Goal: Information Seeking & Learning: Learn about a topic

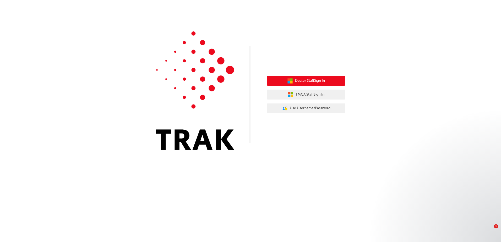
click at [290, 78] on button "Dealer Staff Sign In" at bounding box center [306, 81] width 79 height 10
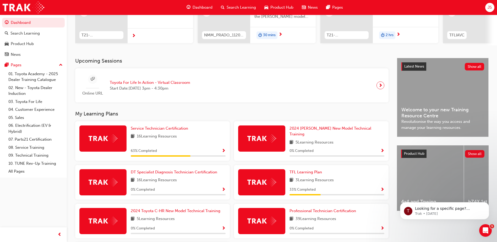
scroll to position [79, 0]
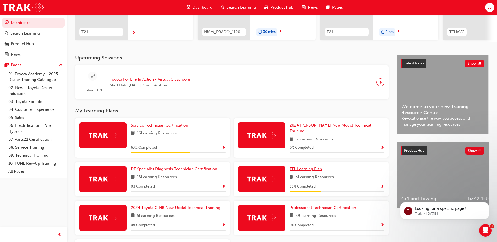
click at [307, 167] on span "TFL Learning Plan" at bounding box center [305, 169] width 32 height 5
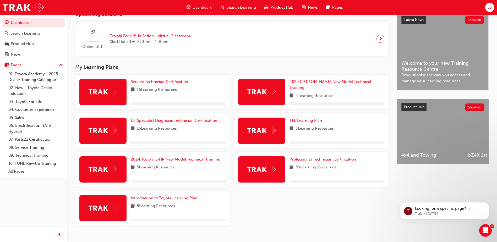
scroll to position [131, 0]
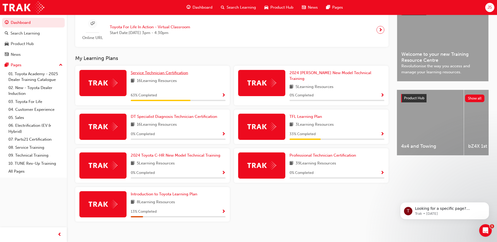
click at [166, 75] on span "Service Technician Certification" at bounding box center [159, 72] width 57 height 5
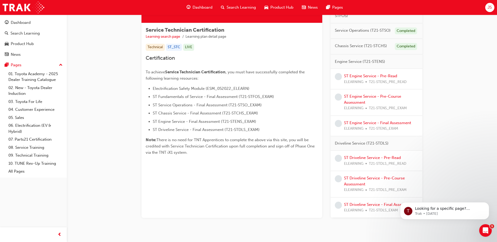
scroll to position [97, 0]
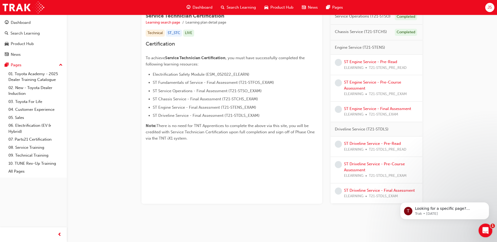
click at [486, 226] on div "Open Intercom Messenger" at bounding box center [484, 229] width 17 height 17
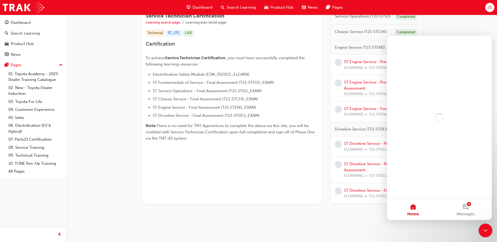
scroll to position [0, 0]
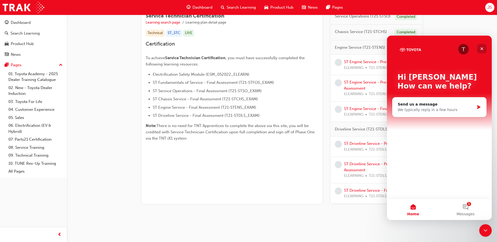
click at [483, 45] on div "Close" at bounding box center [481, 48] width 9 height 9
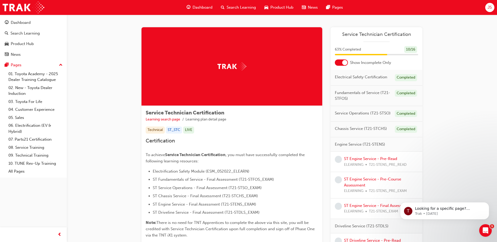
click at [264, 3] on div "Product Hub" at bounding box center [278, 7] width 37 height 11
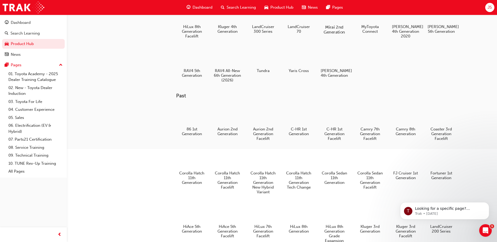
scroll to position [24, 0]
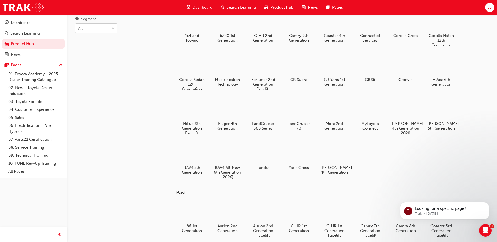
click at [84, 28] on div "All" at bounding box center [92, 28] width 34 height 9
click at [79, 28] on input "Segment All" at bounding box center [78, 28] width 1 height 4
click at [108, 94] on div "SUV/4WD" at bounding box center [96, 92] width 42 height 10
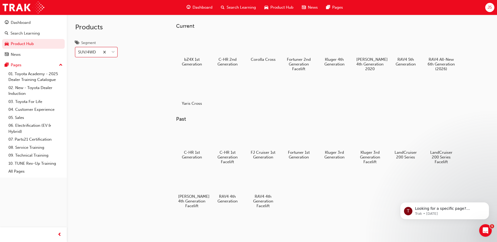
scroll to position [28, 0]
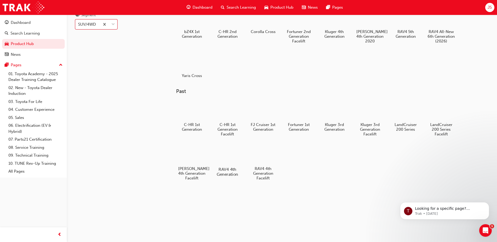
click at [237, 163] on div at bounding box center [227, 154] width 29 height 21
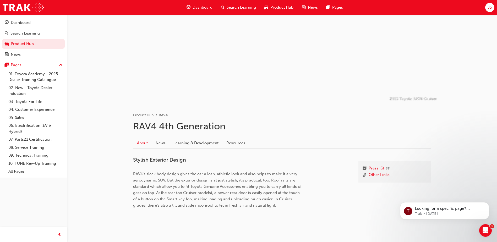
scroll to position [24, 0]
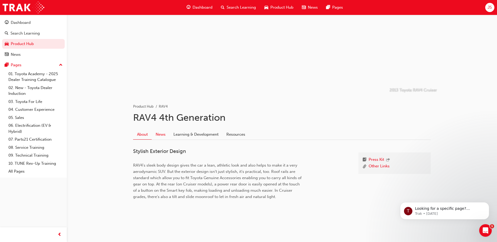
click at [156, 134] on link "News" at bounding box center [161, 134] width 18 height 10
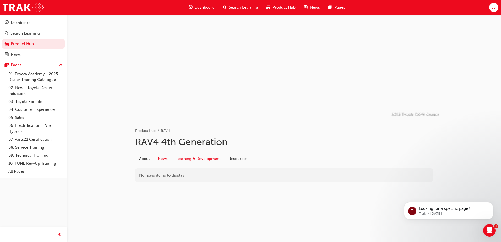
click at [189, 158] on link "Learning & Development" at bounding box center [198, 159] width 53 height 10
click at [232, 158] on link "Resources" at bounding box center [237, 159] width 27 height 10
click at [16, 29] on link "Search Learning" at bounding box center [33, 34] width 63 height 10
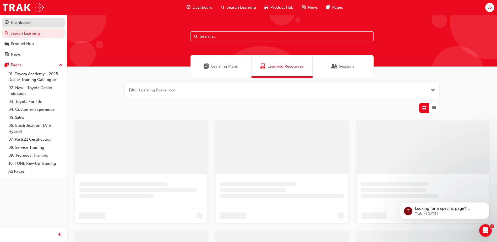
click at [18, 25] on div "Dashboard" at bounding box center [21, 23] width 20 height 6
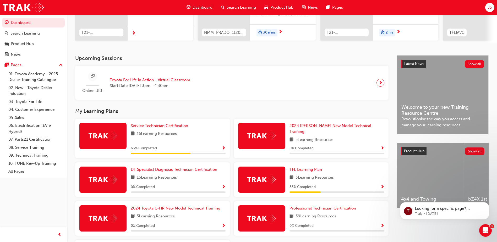
scroll to position [79, 0]
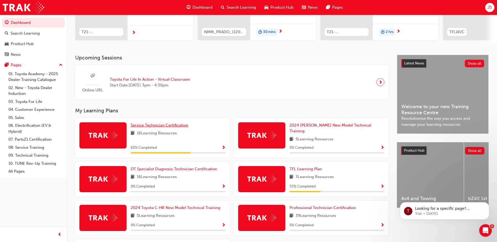
click at [179, 124] on link "Service Technician Certification" at bounding box center [160, 125] width 59 height 6
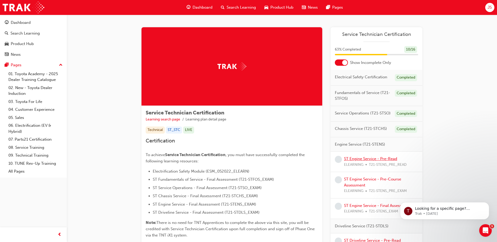
click at [375, 157] on link "ST Engine Service - Pre-Read" at bounding box center [370, 158] width 53 height 5
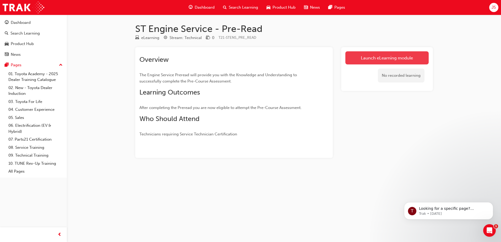
click at [357, 61] on link "Launch eLearning module" at bounding box center [386, 57] width 83 height 13
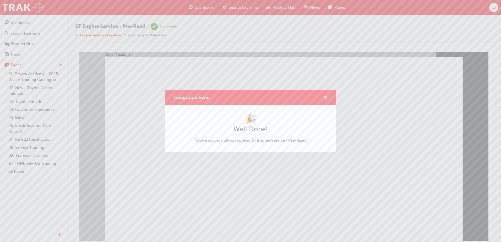
click at [207, 209] on div "Congratulations! 🎉 Well Done! You've successfully completed ST Engine Service -…" at bounding box center [250, 121] width 501 height 242
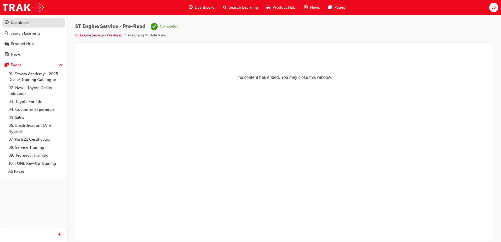
click at [30, 24] on div "Dashboard" at bounding box center [21, 23] width 20 height 6
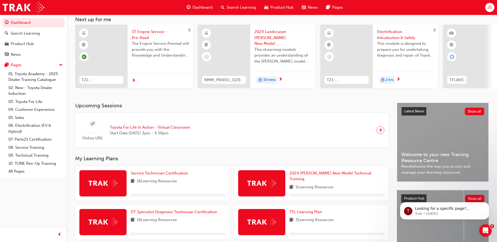
scroll to position [79, 0]
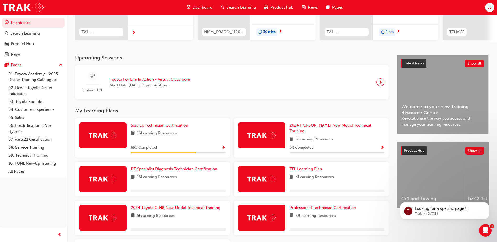
click at [160, 131] on div "Service Technician Certification 16 Learning Resources 69 % Completed" at bounding box center [178, 137] width 95 height 31
drag, startPoint x: 160, startPoint y: 131, endPoint x: 163, endPoint y: 125, distance: 7.1
click at [163, 125] on span "Service Technician Certification" at bounding box center [159, 125] width 57 height 5
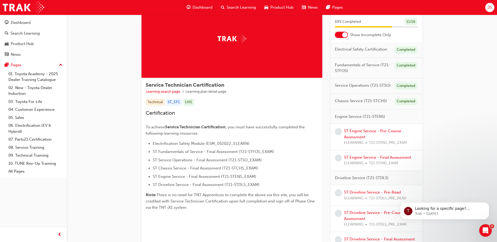
scroll to position [76, 0]
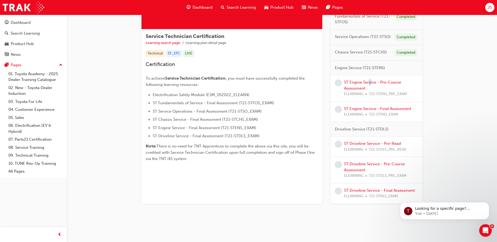
click at [370, 79] on div "ST Engine Service - Pre-Course Assessment ELEARNING T21-STENS_PRE_EXAM" at bounding box center [381, 88] width 74 height 18
drag, startPoint x: 370, startPoint y: 79, endPoint x: 372, endPoint y: 83, distance: 3.9
click at [372, 83] on link "ST Engine Service - Pre-Course Assessment" at bounding box center [372, 85] width 57 height 11
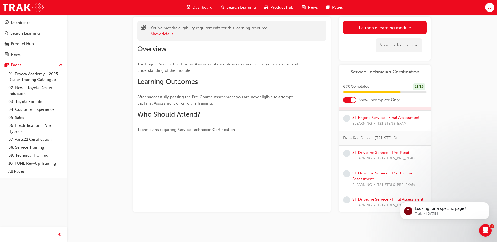
scroll to position [52, 0]
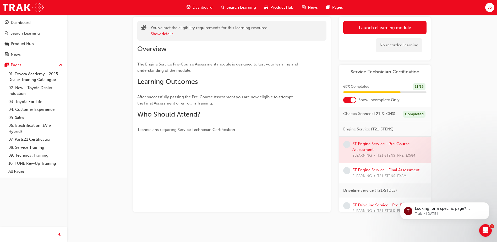
click at [369, 155] on div at bounding box center [385, 150] width 92 height 26
click at [356, 27] on link "Launch eLearning module" at bounding box center [384, 27] width 83 height 13
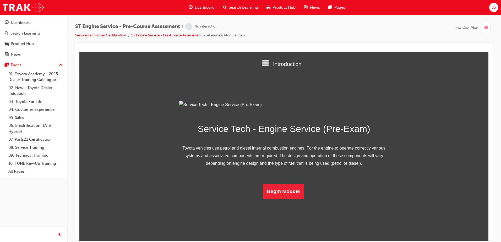
scroll to position [15, 0]
drag, startPoint x: 269, startPoint y: 226, endPoint x: 272, endPoint y: 228, distance: 3.6
click at [272, 199] on button "Begin Module" at bounding box center [283, 191] width 41 height 15
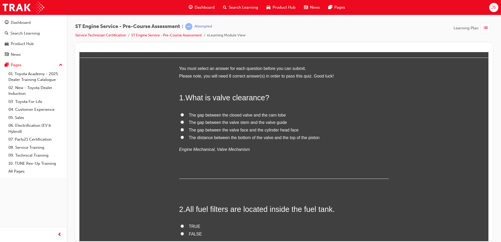
scroll to position [0, 0]
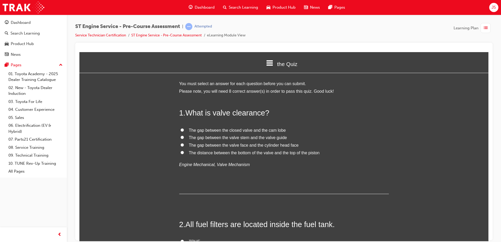
click at [195, 129] on span "The gap between the closed valve and the cam lobe" at bounding box center [237, 130] width 97 height 4
click at [184, 129] on input "The gap between the closed valve and the cam lobe" at bounding box center [181, 129] width 3 height 3
radio input "true"
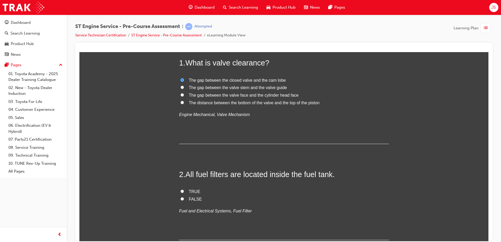
scroll to position [79, 0]
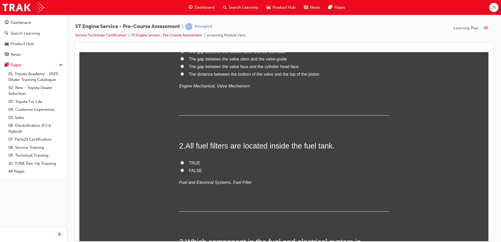
click at [181, 170] on input "FALSE" at bounding box center [181, 169] width 3 height 3
radio input "true"
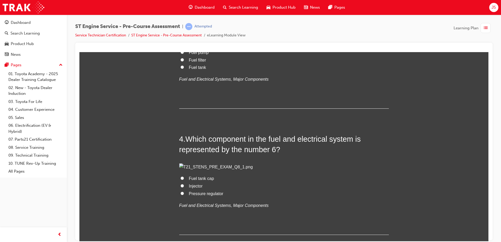
scroll to position [314, 0]
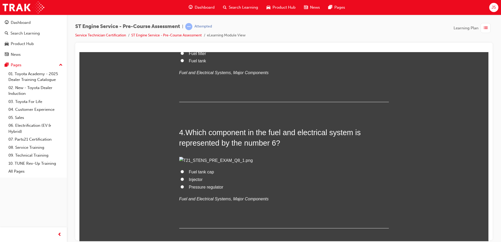
click at [180, 47] on input "Fuel pump" at bounding box center [181, 45] width 3 height 3
radio input "true"
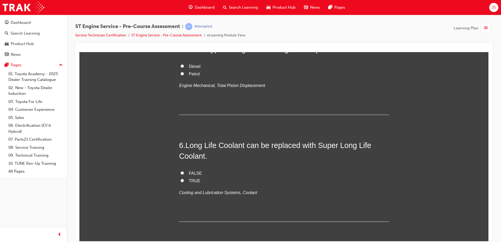
scroll to position [550, 0]
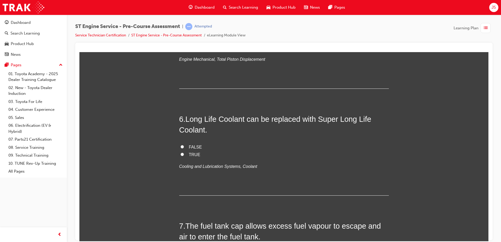
radio input "true"
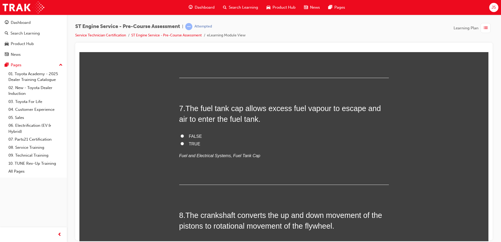
scroll to position [681, 0]
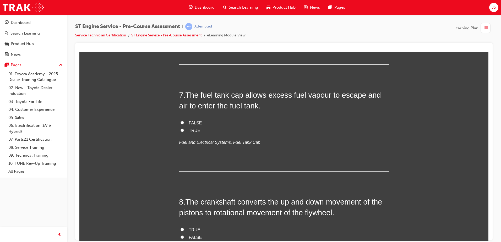
radio input "true"
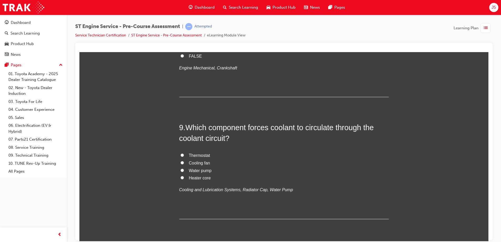
scroll to position [864, 0]
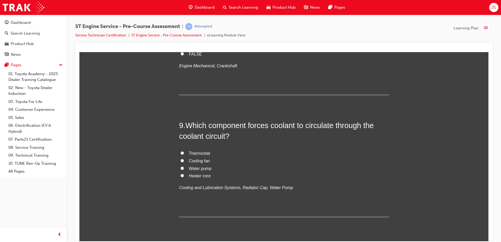
radio input "true"
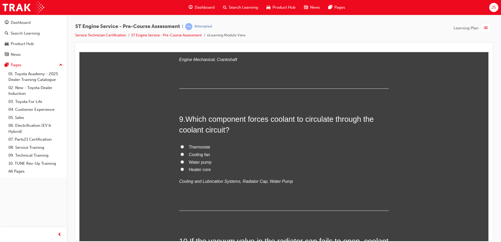
scroll to position [917, 0]
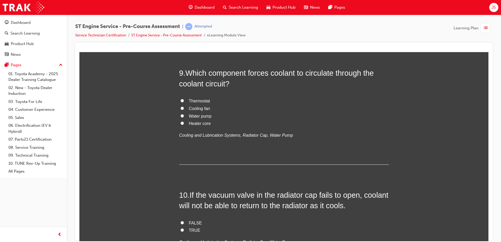
radio input "true"
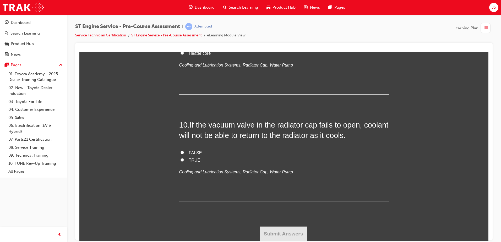
scroll to position [943, 0]
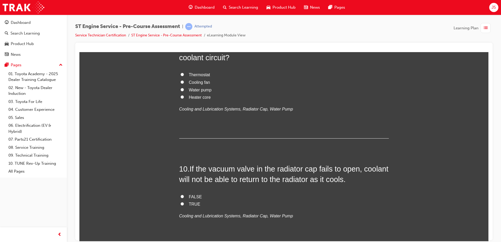
radio input "true"
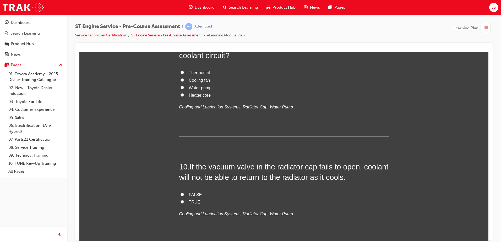
scroll to position [1074, 0]
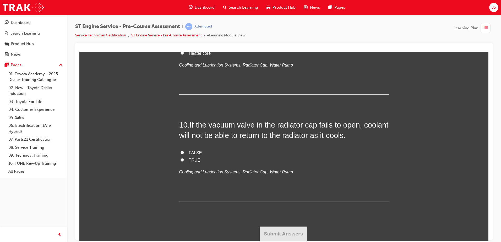
radio input "true"
click at [182, 35] on label "Thermostat" at bounding box center [284, 31] width 210 height 8
click at [182, 32] on input "Thermostat" at bounding box center [181, 30] width 3 height 3
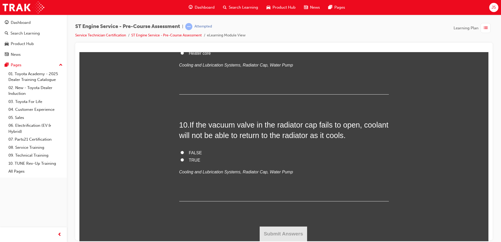
radio input "true"
click at [180, 47] on input "Water pump" at bounding box center [181, 45] width 3 height 3
radio input "true"
click at [182, 153] on input "FALSE" at bounding box center [181, 152] width 3 height 3
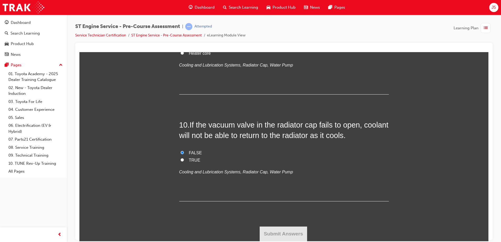
radio input "true"
click at [290, 228] on button "Submit Answers" at bounding box center [284, 233] width 48 height 15
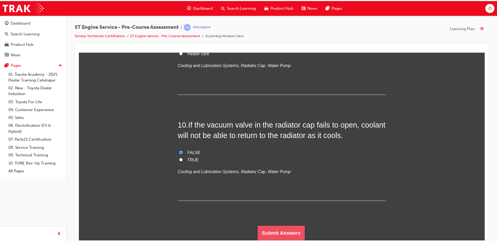
scroll to position [0, 0]
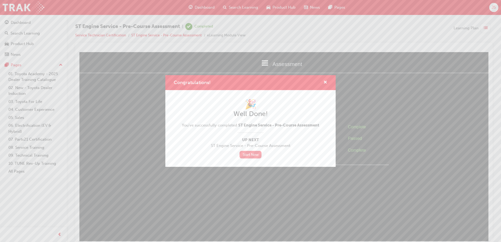
click at [255, 157] on link "Start Now" at bounding box center [250, 155] width 22 height 8
click at [256, 156] on link "Start Now" at bounding box center [250, 155] width 22 height 8
click at [324, 81] on span "cross-icon" at bounding box center [325, 82] width 4 height 5
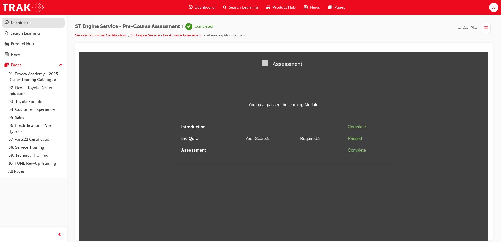
click at [32, 27] on link "Dashboard" at bounding box center [33, 23] width 63 height 10
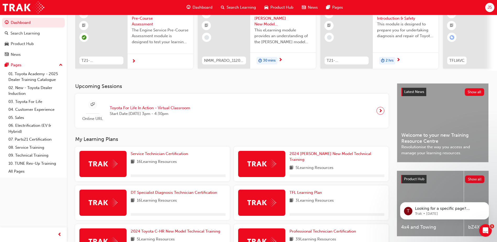
scroll to position [52, 0]
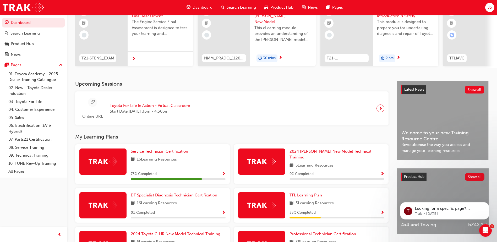
click at [176, 152] on span "Service Technician Certification" at bounding box center [159, 151] width 57 height 5
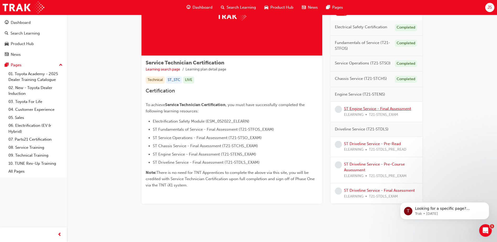
click at [363, 109] on link "ST Engine Service - Final Assessment" at bounding box center [377, 108] width 67 height 5
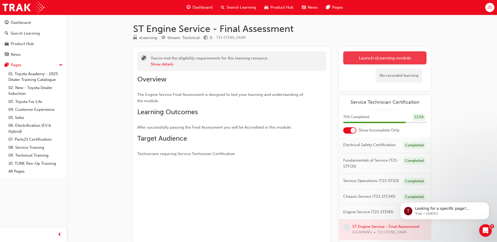
click at [365, 58] on link "Launch eLearning module" at bounding box center [384, 57] width 83 height 13
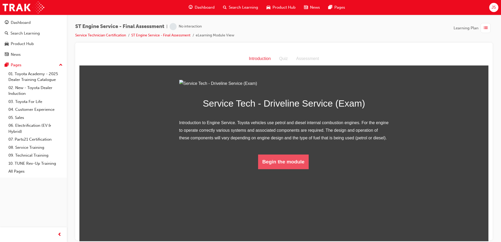
click at [297, 169] on button "Begin the module" at bounding box center [283, 161] width 51 height 15
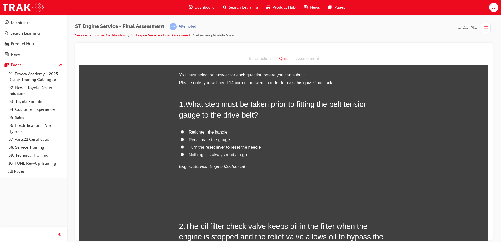
click at [181, 147] on input "Turn the reset lever to reset the needle" at bounding box center [181, 146] width 3 height 3
radio input "true"
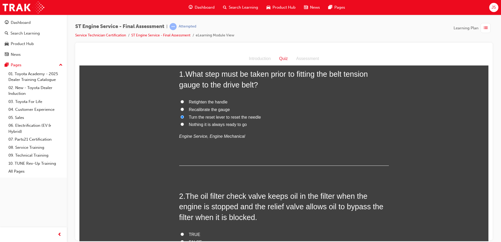
scroll to position [131, 0]
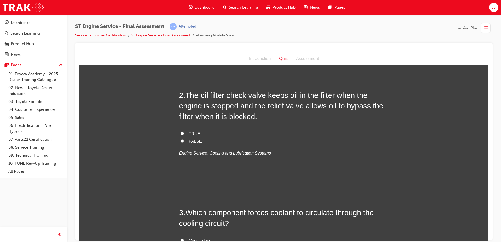
click at [181, 140] on input "FALSE" at bounding box center [181, 140] width 3 height 3
radio input "true"
click at [180, 132] on input "TRUE" at bounding box center [181, 133] width 3 height 3
radio input "true"
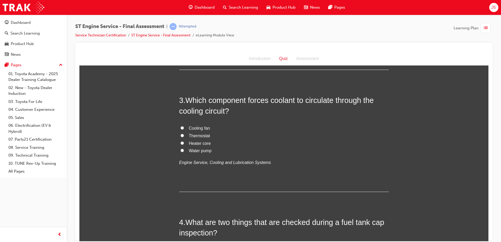
scroll to position [236, 0]
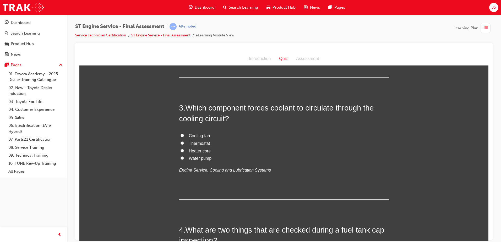
click at [180, 156] on input "Water pump" at bounding box center [181, 157] width 3 height 3
radio input "true"
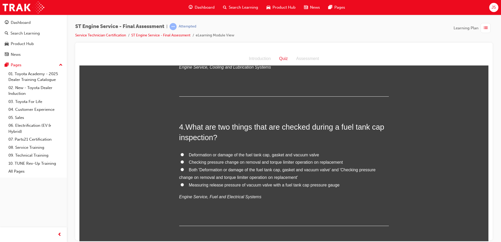
scroll to position [341, 0]
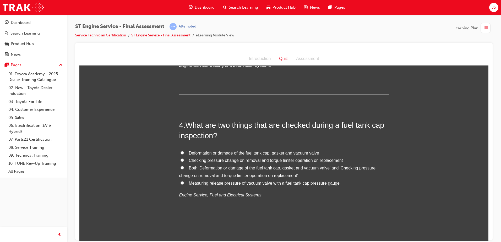
click at [180, 154] on input "Deformation or damage of the fuel tank cap, gasket and vacuum valve" at bounding box center [181, 152] width 3 height 3
radio input "true"
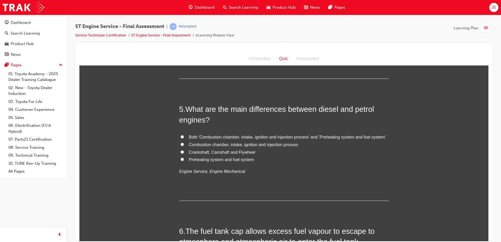
scroll to position [498, 0]
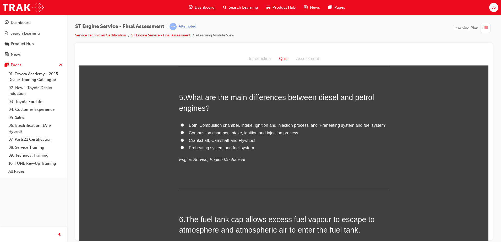
click at [180, 125] on input "Both 'Combustion chamber, intake, ignition and injection process' and 'Preheati…" at bounding box center [181, 124] width 3 height 3
radio input "true"
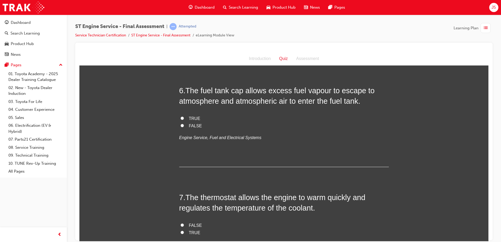
scroll to position [629, 0]
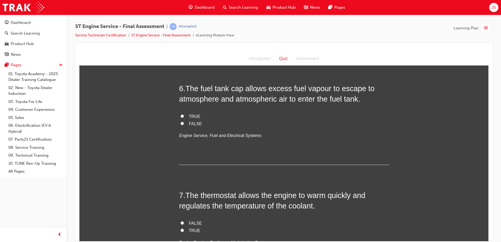
click at [180, 123] on input "FALSE" at bounding box center [181, 123] width 3 height 3
radio input "true"
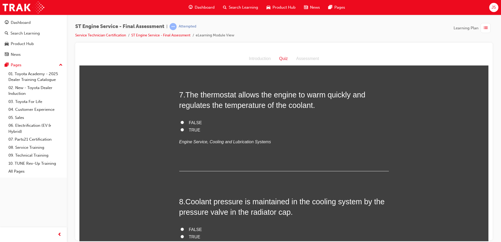
scroll to position [733, 0]
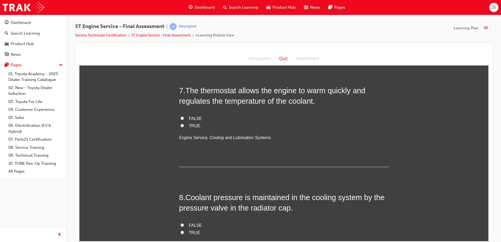
click at [180, 118] on input "FALSE" at bounding box center [181, 117] width 3 height 3
radio input "true"
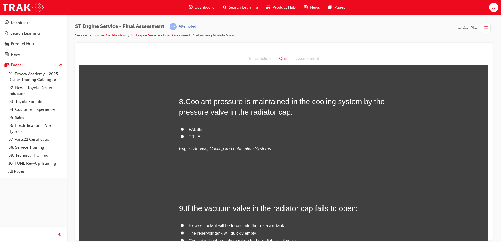
scroll to position [838, 0]
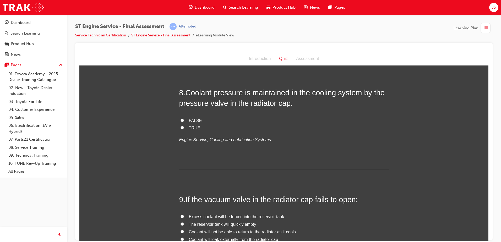
click at [180, 127] on input "TRUE" at bounding box center [181, 127] width 3 height 3
radio input "true"
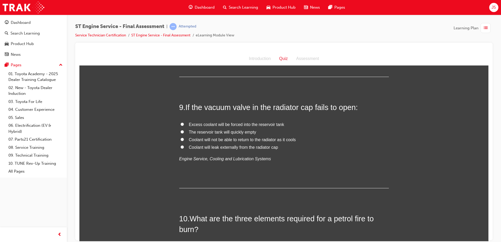
scroll to position [943, 0]
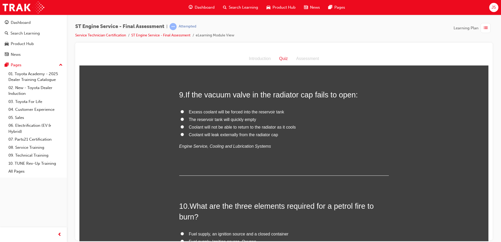
click at [182, 134] on input "Coolant will leak externally from the radiator cap" at bounding box center [181, 134] width 3 height 3
radio input "true"
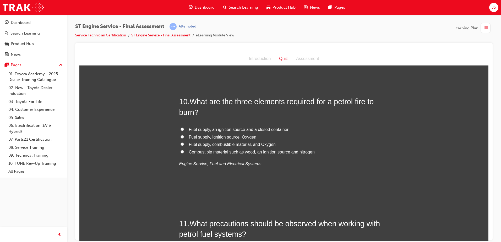
scroll to position [1048, 0]
click at [180, 137] on input "Fuel supply, Ignition source, Oxygen" at bounding box center [181, 136] width 3 height 3
radio input "true"
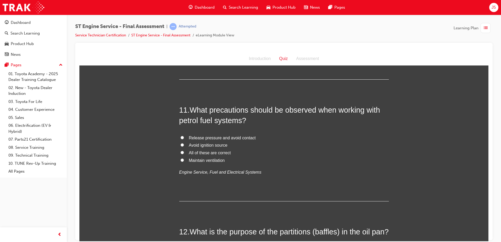
scroll to position [1179, 0]
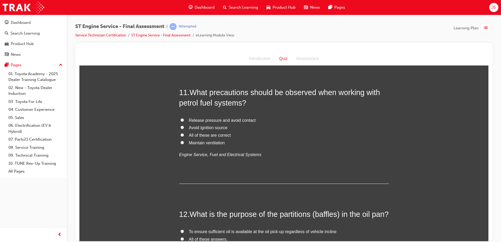
click at [181, 136] on input "All of these are correct" at bounding box center [181, 134] width 3 height 3
radio input "true"
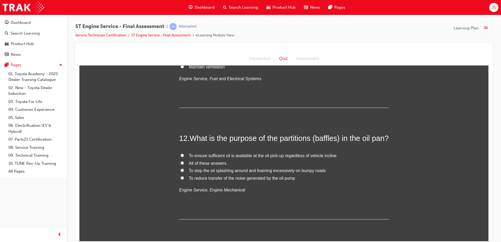
scroll to position [1284, 0]
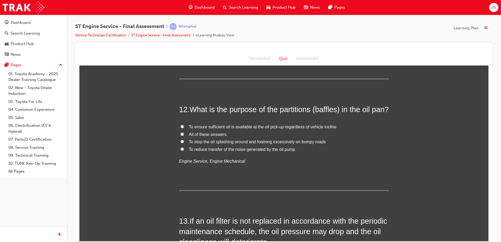
click at [180, 136] on input "All of these answers." at bounding box center [181, 133] width 3 height 3
radio input "true"
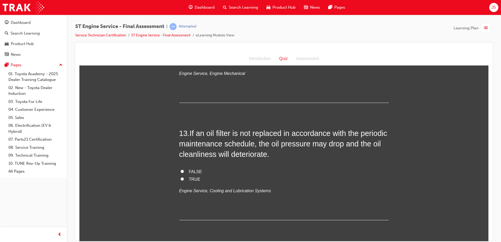
scroll to position [1441, 0]
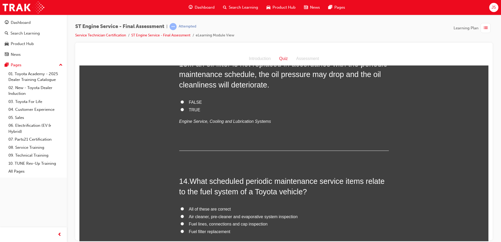
click at [181, 111] on input "TRUE" at bounding box center [181, 109] width 3 height 3
radio input "true"
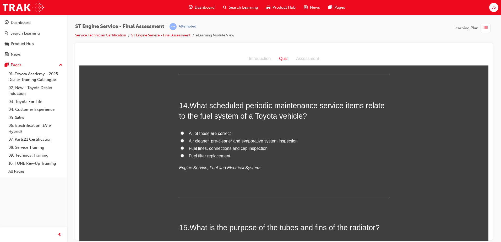
scroll to position [1519, 0]
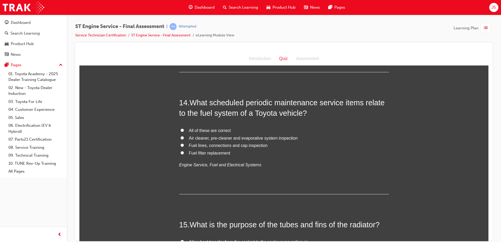
click at [181, 134] on label "All of these are correct" at bounding box center [284, 131] width 210 height 8
click at [181, 132] on input "All of these are correct" at bounding box center [181, 129] width 3 height 3
radio input "true"
click at [180, 157] on label "Fuel filter replacement" at bounding box center [284, 153] width 210 height 8
click at [180, 154] on input "Fuel filter replacement" at bounding box center [181, 152] width 3 height 3
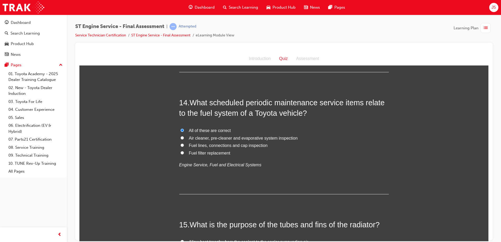
radio input "true"
click at [180, 132] on input "All of these are correct" at bounding box center [181, 129] width 3 height 3
radio input "true"
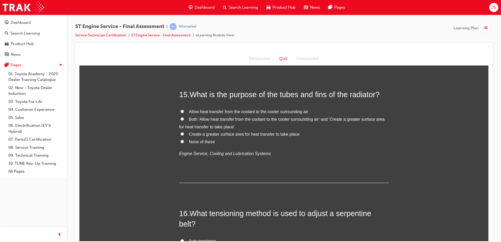
scroll to position [1650, 0]
click at [180, 120] on input "Both 'Allow heat transfer from the coolant to the cooler surrounding air' and '…" at bounding box center [181, 117] width 3 height 3
radio input "true"
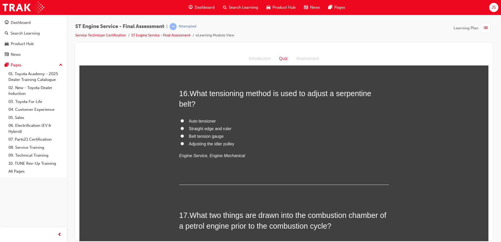
scroll to position [1781, 0]
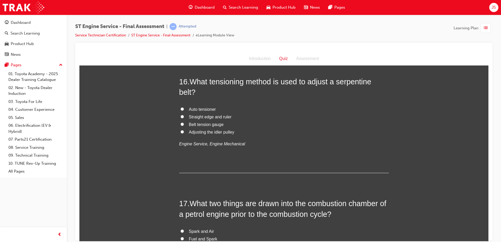
click at [182, 136] on label "Adjusting the idler pulley" at bounding box center [284, 132] width 210 height 8
click at [182, 133] on input "Adjusting the idler pulley" at bounding box center [181, 131] width 3 height 3
radio input "true"
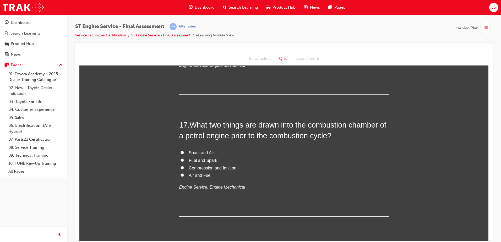
scroll to position [1886, 0]
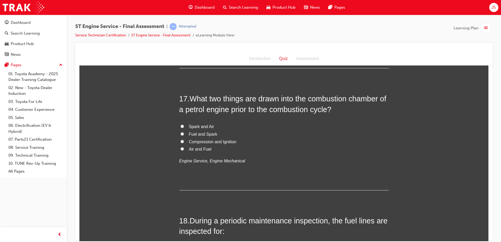
click at [181, 150] on input "Air and Fuel" at bounding box center [181, 148] width 3 height 3
radio input "true"
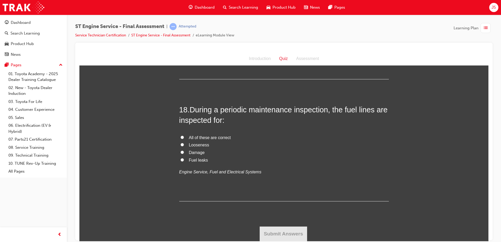
scroll to position [2007, 0]
click at [179, 134] on label "All of these are correct" at bounding box center [284, 138] width 210 height 8
click at [180, 135] on input "All of these are correct" at bounding box center [181, 136] width 3 height 3
radio input "true"
click at [279, 227] on button "Submit Answers" at bounding box center [284, 233] width 48 height 15
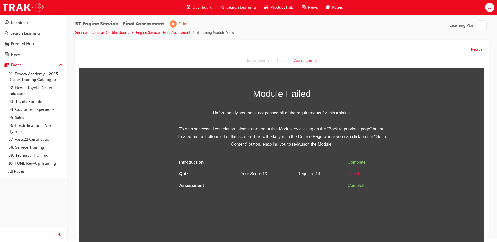
scroll to position [4, 0]
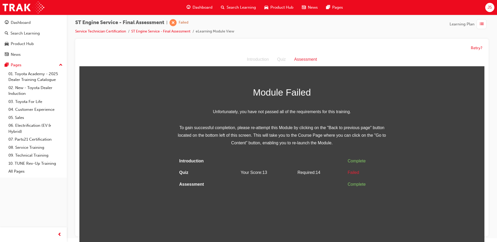
click at [332, 100] on div "Module Failed Unfortunately, you have not passed all of the requirements for th…" at bounding box center [282, 116] width 210 height 62
click at [476, 50] on button "Retry?" at bounding box center [477, 48] width 12 height 6
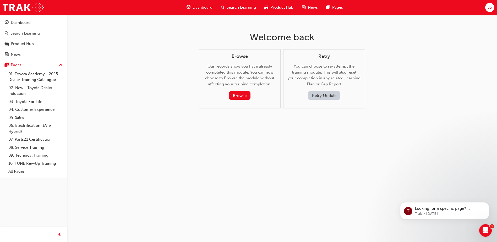
scroll to position [0, 0]
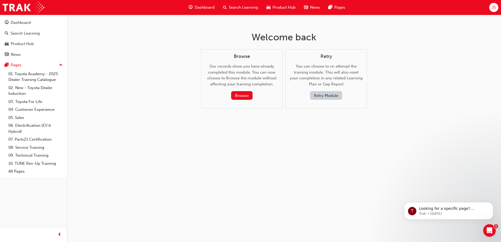
click at [317, 94] on button "Retry Module" at bounding box center [326, 95] width 32 height 9
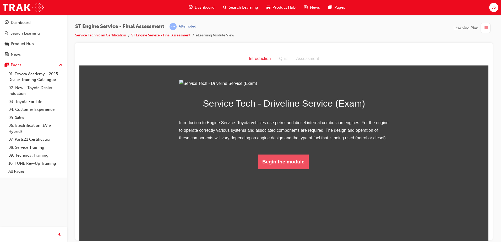
click at [288, 169] on button "Begin the module" at bounding box center [283, 161] width 51 height 15
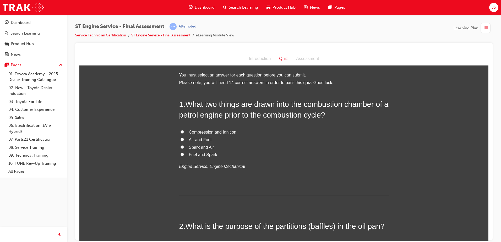
click at [181, 138] on input "Air and Fuel" at bounding box center [181, 139] width 3 height 3
radio input "true"
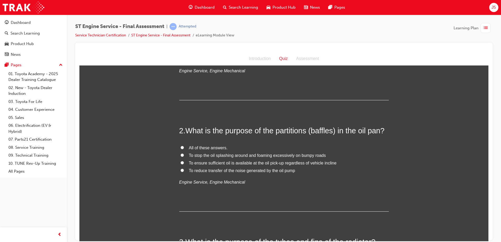
scroll to position [105, 0]
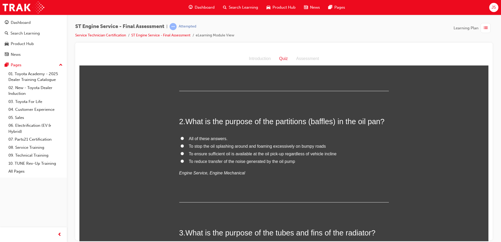
click at [180, 154] on input "To ensure sufficient oil is available at the oil pick-up regardless of vehicle …" at bounding box center [181, 153] width 3 height 3
radio input "true"
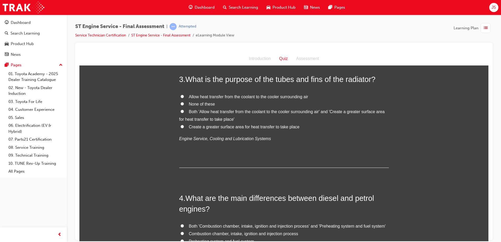
scroll to position [262, 0]
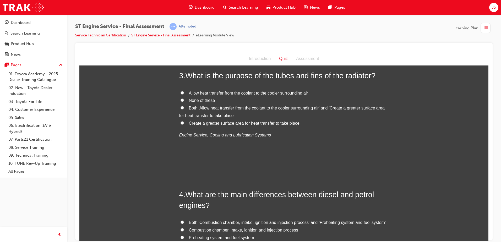
click at [180, 107] on input "Both 'Allow heat transfer from the coolant to the cooler surrounding air' and '…" at bounding box center [181, 107] width 3 height 3
radio input "true"
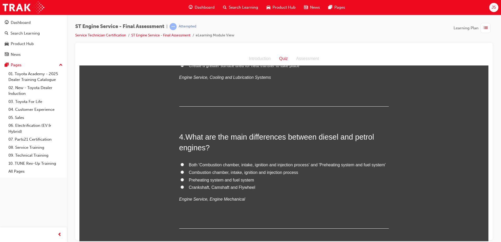
scroll to position [341, 0]
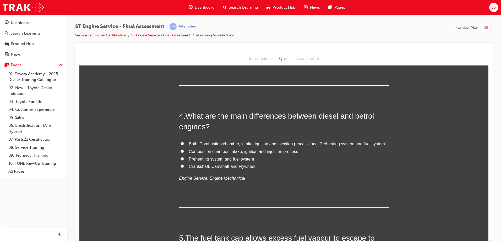
click at [180, 158] on input "Preheating system and fuel system" at bounding box center [181, 158] width 3 height 3
radio input "true"
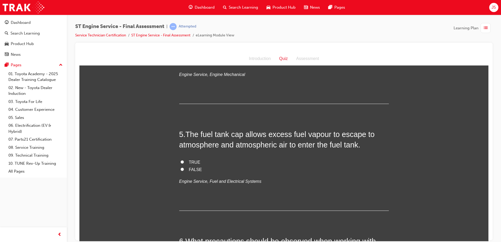
scroll to position [445, 0]
click at [180, 166] on input "FALSE" at bounding box center [181, 167] width 3 height 3
radio input "true"
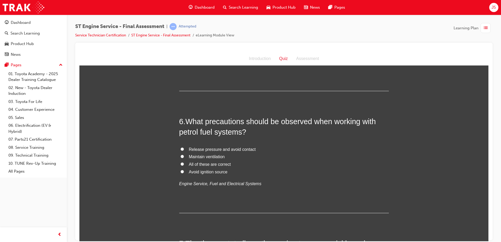
scroll to position [576, 0]
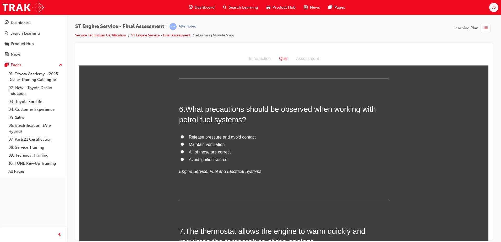
click at [181, 151] on input "All of these are correct" at bounding box center [181, 151] width 3 height 3
radio input "true"
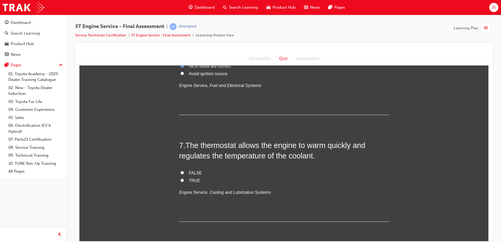
scroll to position [681, 0]
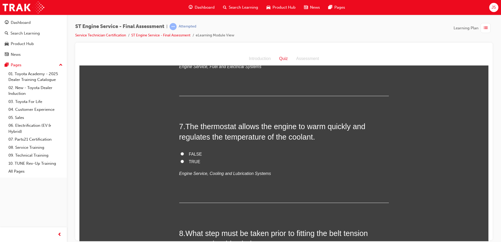
click at [180, 162] on input "TRUE" at bounding box center [181, 161] width 3 height 3
radio input "true"
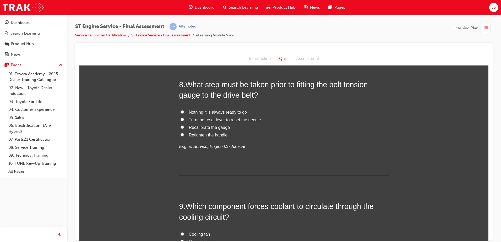
scroll to position [838, 0]
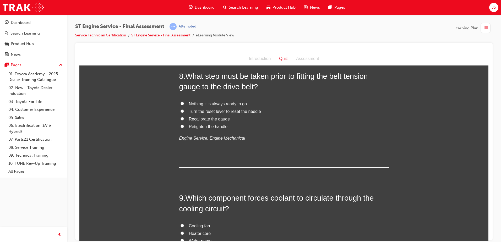
click at [180, 119] on input "Recalibrate the gauge" at bounding box center [181, 118] width 3 height 3
radio input "true"
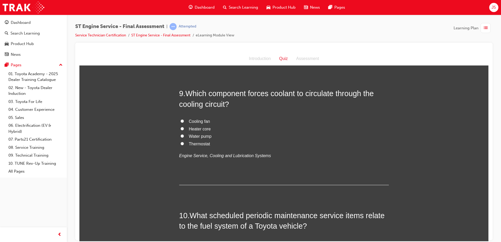
scroll to position [943, 0]
click at [180, 136] on input "Water pump" at bounding box center [181, 135] width 3 height 3
radio input "true"
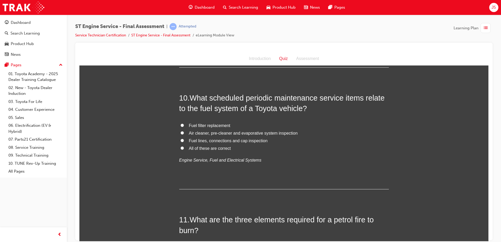
scroll to position [1048, 0]
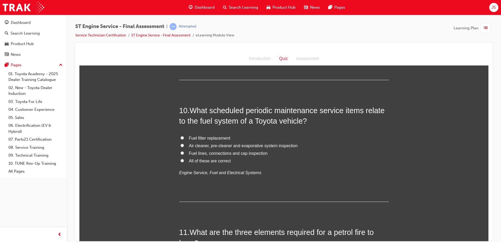
click at [180, 154] on input "Fuel lines, connections and cap inspection" at bounding box center [181, 152] width 3 height 3
radio input "true"
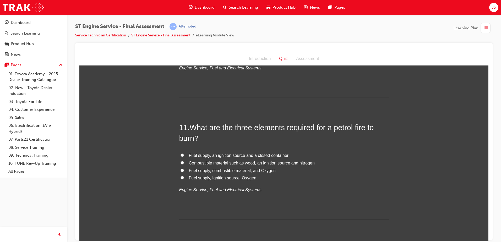
scroll to position [1179, 0]
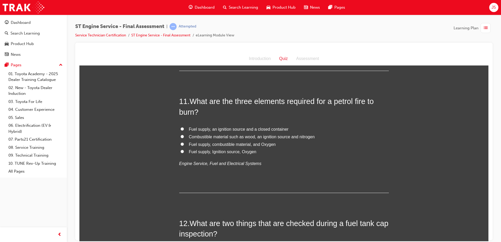
click at [181, 151] on input "Fuel supply, Ignition source, Oxygen" at bounding box center [181, 151] width 3 height 3
radio input "true"
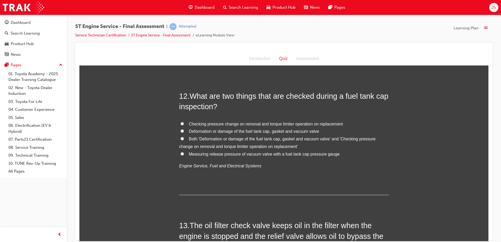
scroll to position [1310, 0]
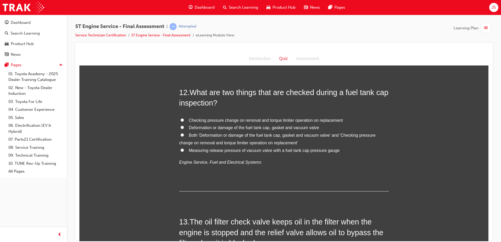
click at [180, 128] on input "Deformation or damage of the fuel tank cap, gasket and vacuum valve" at bounding box center [181, 126] width 3 height 3
radio input "true"
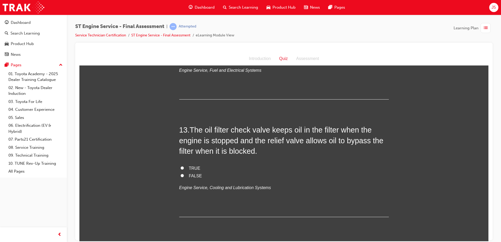
scroll to position [1415, 0]
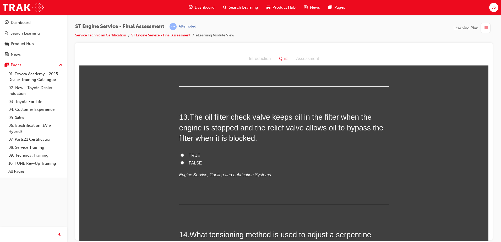
click at [180, 155] on input "TRUE" at bounding box center [181, 154] width 3 height 3
radio input "true"
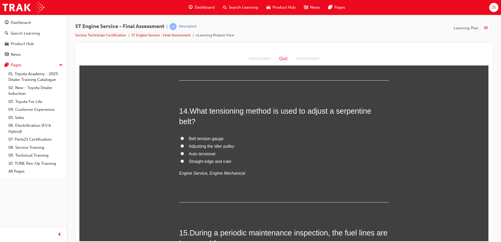
scroll to position [1546, 0]
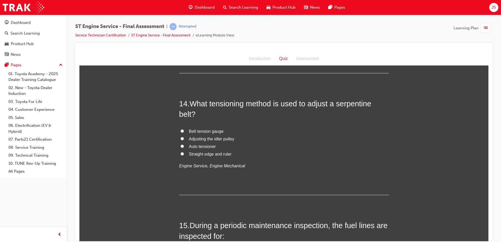
click at [180, 145] on input "Auto tensioner" at bounding box center [181, 145] width 3 height 3
radio input "true"
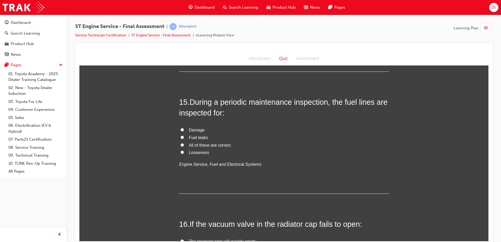
scroll to position [1677, 0]
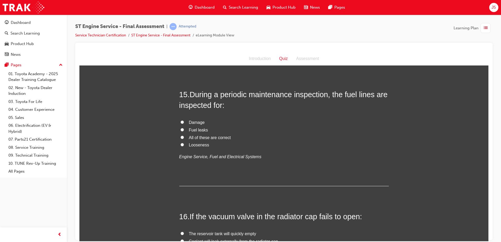
click at [180, 138] on input "All of these are correct" at bounding box center [181, 136] width 3 height 3
radio input "true"
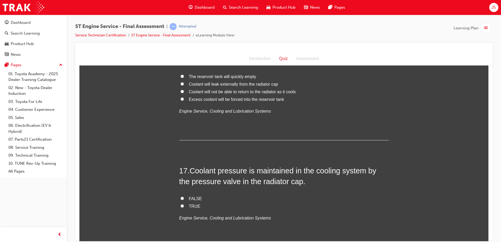
scroll to position [1807, 0]
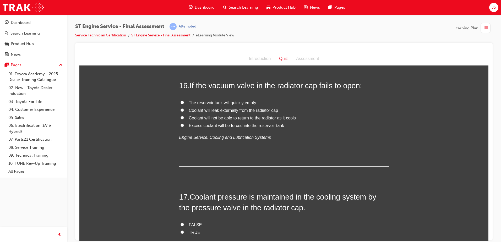
click at [180, 117] on input "Coolant will not be able to return to the radiator as it cools" at bounding box center [181, 117] width 3 height 3
radio input "true"
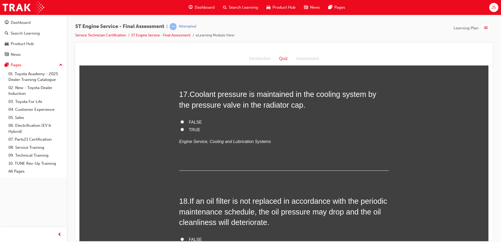
scroll to position [1912, 0]
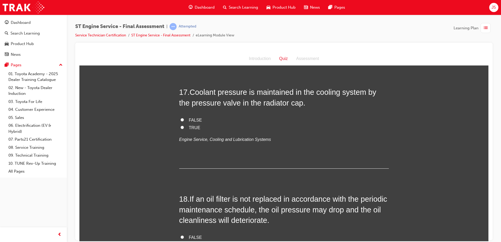
click at [181, 126] on input "TRUE" at bounding box center [181, 126] width 3 height 3
radio input "true"
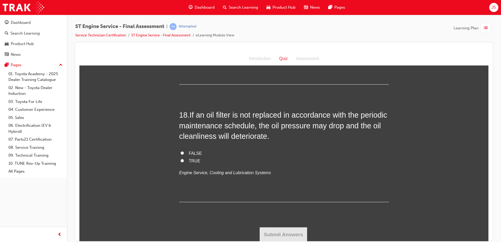
scroll to position [1997, 0]
click at [182, 161] on input "TRUE" at bounding box center [181, 159] width 3 height 3
radio input "true"
click at [283, 229] on button "Submit Answers" at bounding box center [284, 234] width 48 height 15
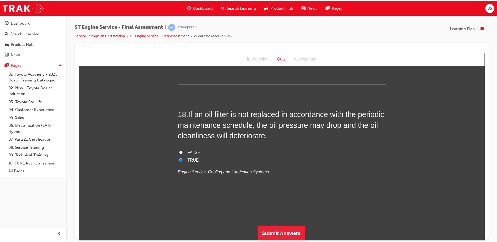
scroll to position [0, 0]
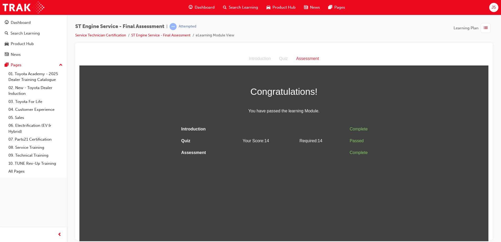
click at [315, 157] on td at bounding box center [322, 153] width 50 height 12
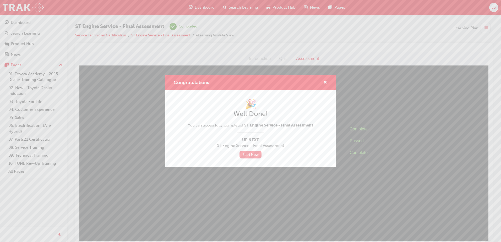
click at [252, 155] on link "Start Now" at bounding box center [250, 155] width 22 height 8
click at [327, 83] on div "Congratulations!" at bounding box center [250, 82] width 170 height 15
click at [325, 83] on span "cross-icon" at bounding box center [325, 82] width 4 height 5
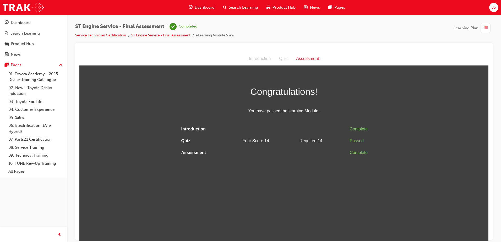
click at [315, 58] on div "Assessment" at bounding box center [307, 59] width 31 height 8
click at [214, 135] on td "Quiz" at bounding box center [206, 141] width 54 height 12
click at [222, 148] on td "Assessment" at bounding box center [206, 153] width 54 height 12
click at [19, 24] on div "Dashboard" at bounding box center [21, 23] width 20 height 6
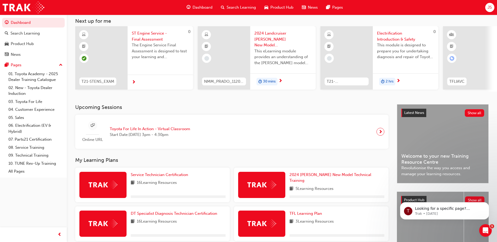
scroll to position [79, 0]
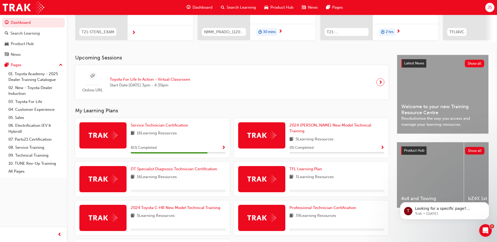
click at [180, 134] on div "16 Learning Resources" at bounding box center [178, 133] width 95 height 7
click at [180, 128] on span "Service Technician Certification" at bounding box center [159, 125] width 57 height 5
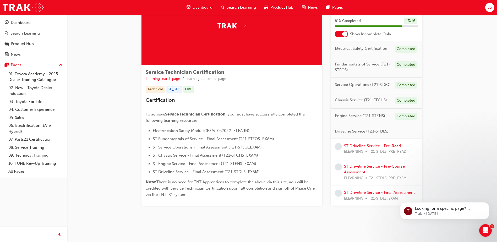
scroll to position [43, 0]
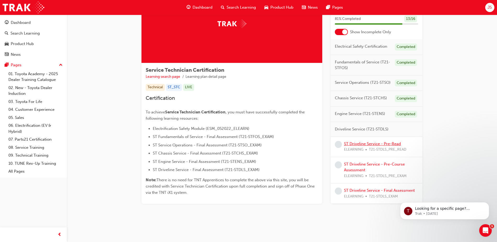
click at [360, 144] on link "ST Driveline Service - Pre-Read" at bounding box center [372, 143] width 57 height 5
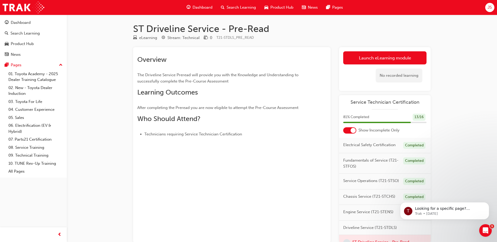
click at [373, 49] on div "Launch eLearning module Learning Plan No recorded learning" at bounding box center [385, 69] width 92 height 44
click at [373, 57] on link "Launch eLearning module" at bounding box center [384, 57] width 83 height 13
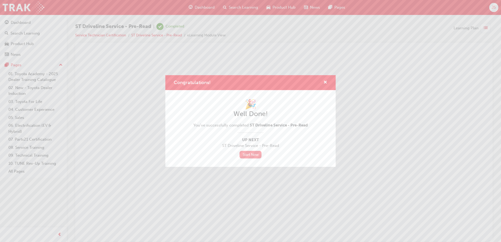
click at [251, 154] on link "Start Now" at bounding box center [250, 155] width 22 height 8
click at [249, 155] on link "Start Now" at bounding box center [250, 155] width 22 height 8
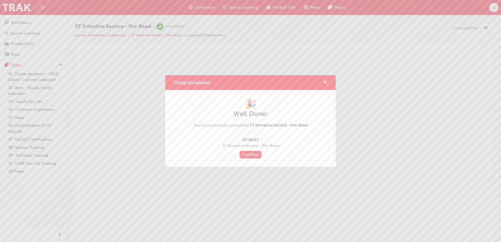
click at [325, 80] on span "cross-icon" at bounding box center [325, 82] width 4 height 5
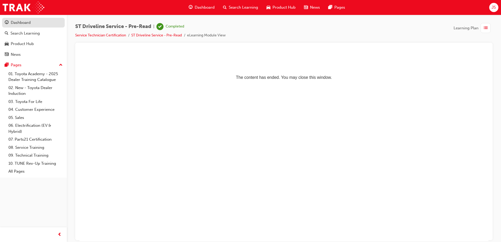
click at [25, 23] on div "Dashboard" at bounding box center [21, 23] width 20 height 6
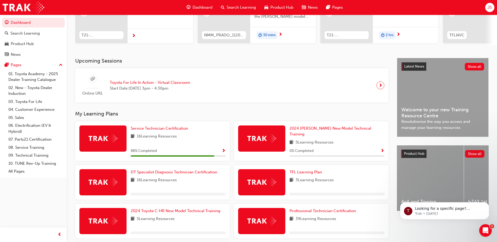
scroll to position [79, 0]
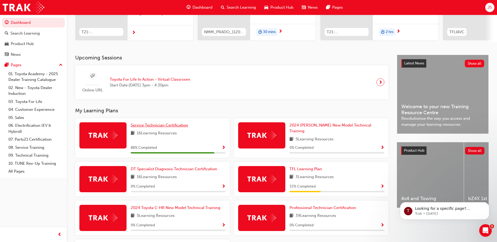
click at [154, 128] on span "Service Technician Certification" at bounding box center [159, 125] width 57 height 5
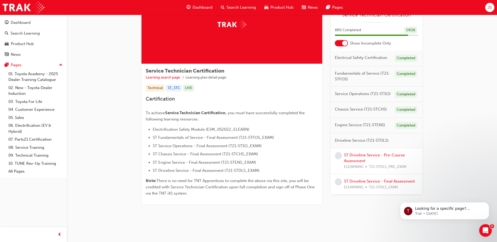
scroll to position [43, 0]
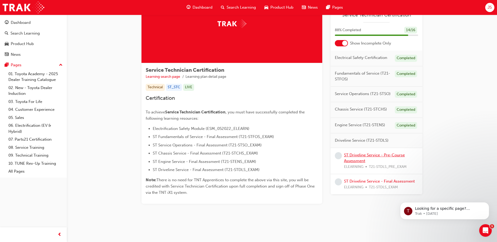
click at [354, 156] on link "ST Driveline Service - Pre-Course Assessment" at bounding box center [374, 158] width 61 height 11
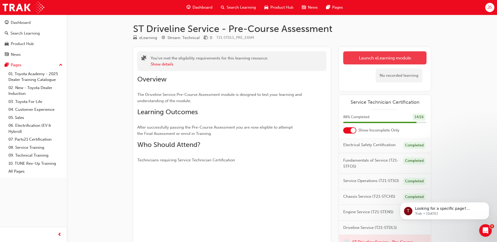
click at [375, 59] on link "Launch eLearning module" at bounding box center [384, 57] width 83 height 13
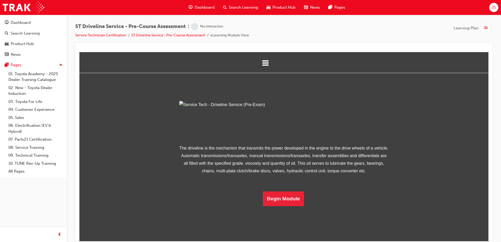
scroll to position [23, 0]
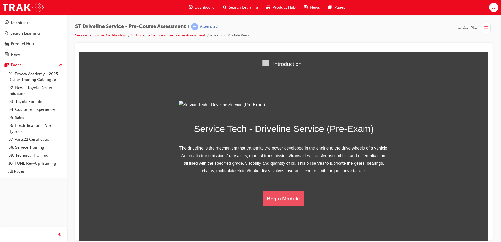
click at [299, 206] on button "Begin Module" at bounding box center [283, 198] width 41 height 15
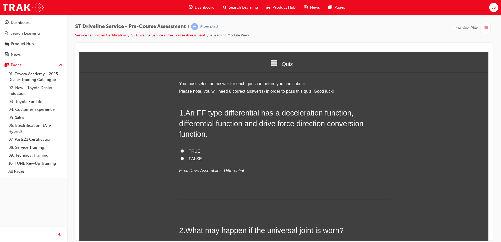
click at [180, 158] on input "FALSE" at bounding box center [181, 158] width 3 height 3
radio input "true"
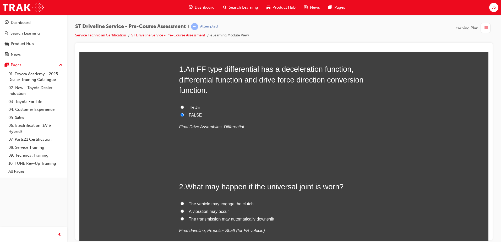
scroll to position [105, 0]
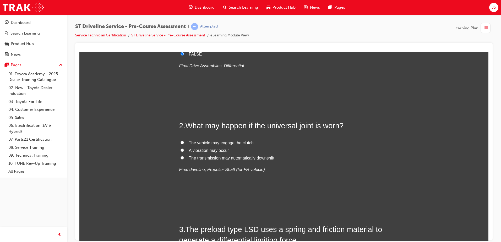
click at [180, 155] on label "The transmission may automatically downshift" at bounding box center [284, 158] width 210 height 8
click at [180, 156] on input "The transmission may automatically downshift" at bounding box center [181, 157] width 3 height 3
radio input "true"
click at [183, 148] on label "A vibration may occur" at bounding box center [284, 151] width 210 height 8
click at [183, 148] on input "A vibration may occur" at bounding box center [181, 149] width 3 height 3
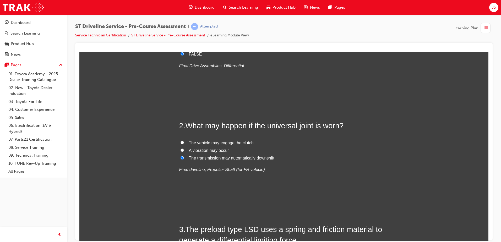
radio input "true"
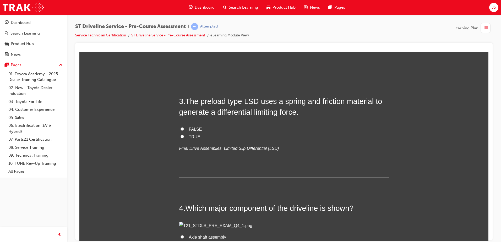
scroll to position [236, 0]
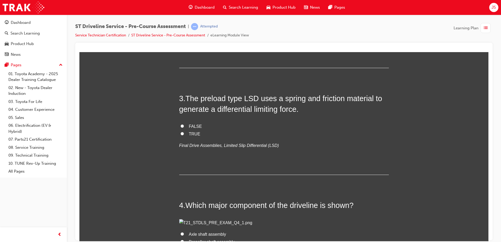
click at [181, 134] on input "TRUE" at bounding box center [181, 133] width 3 height 3
radio input "true"
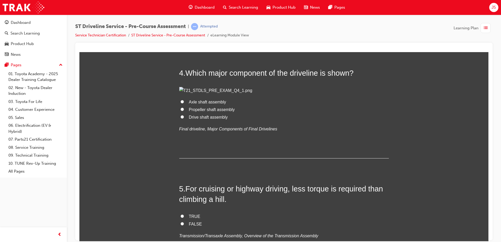
scroll to position [472, 0]
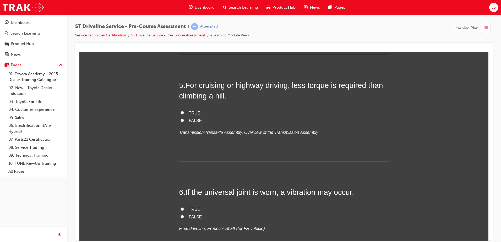
click at [180, 7] on input "Propeller shaft assembly" at bounding box center [181, 5] width 3 height 3
radio input "true"
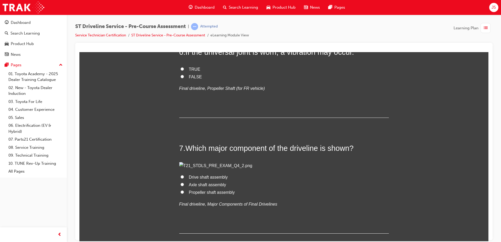
scroll to position [629, 0]
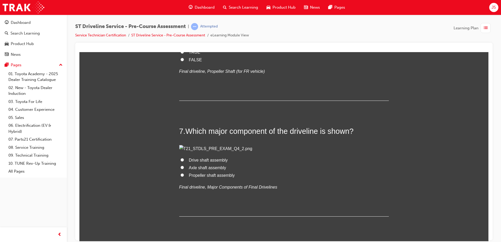
radio input "true"
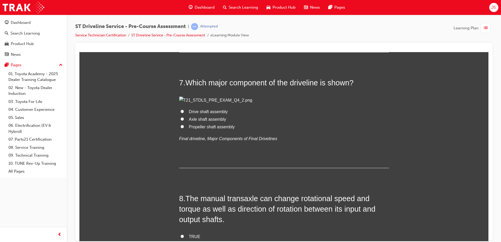
scroll to position [707, 0]
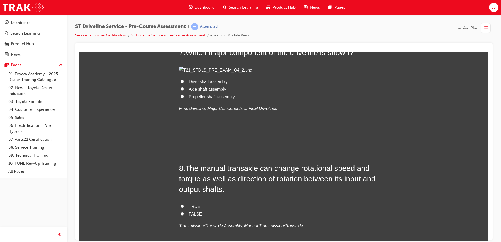
radio input "true"
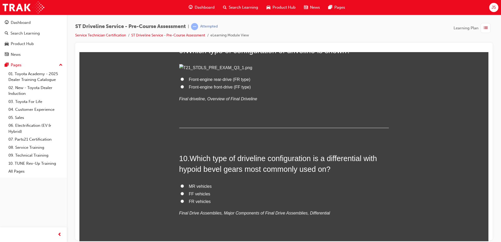
scroll to position [943, 0]
radio input "true"
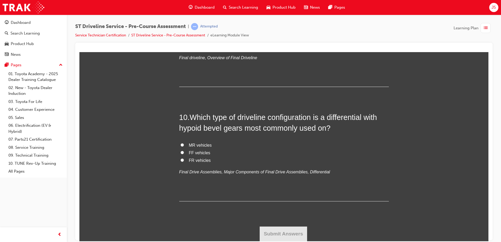
scroll to position [1441, 0]
click at [180, 47] on input "Front-engine front-drive (FF type)" at bounding box center [181, 45] width 3 height 3
radio input "true"
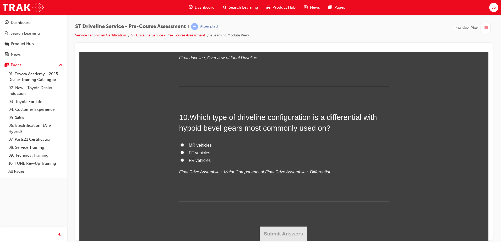
radio input "true"
click at [180, 162] on input "FR vehicles" at bounding box center [181, 159] width 3 height 3
radio input "true"
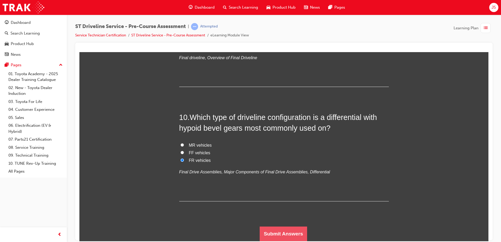
click at [288, 238] on button "Submit Answers" at bounding box center [284, 233] width 48 height 15
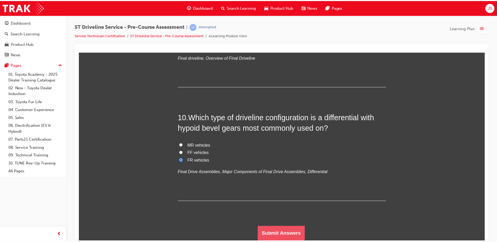
scroll to position [0, 0]
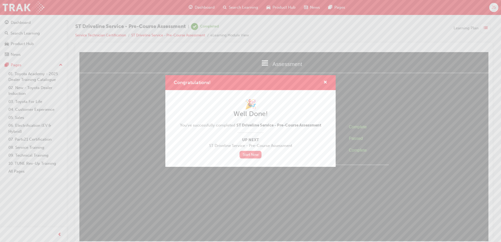
click at [246, 152] on link "Start Now" at bounding box center [250, 155] width 22 height 8
click at [250, 153] on link "Start Now" at bounding box center [250, 155] width 22 height 8
drag, startPoint x: 320, startPoint y: 81, endPoint x: 324, endPoint y: 81, distance: 3.4
click at [323, 81] on div "Congratulations!" at bounding box center [323, 82] width 8 height 7
click at [324, 81] on span "cross-icon" at bounding box center [325, 82] width 4 height 5
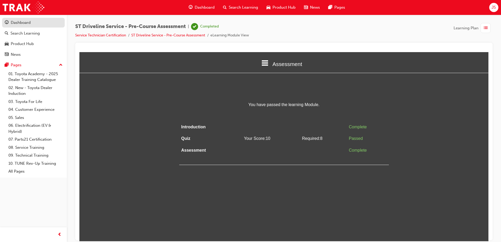
click at [19, 22] on div "Dashboard" at bounding box center [21, 23] width 20 height 6
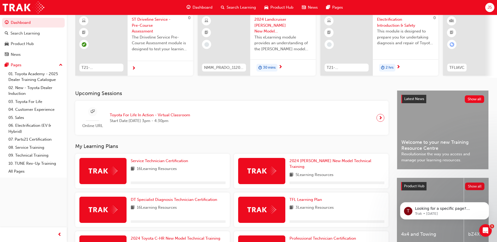
scroll to position [131, 0]
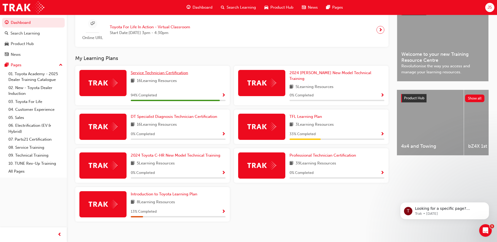
click at [147, 75] on span "Service Technician Certification" at bounding box center [159, 72] width 57 height 5
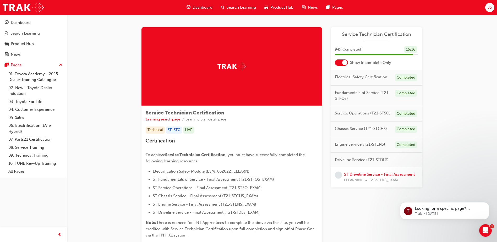
click at [363, 177] on div "ST Driveline Service - Final Assessment ELEARNING T21-STDLS_EXAM" at bounding box center [379, 178] width 71 height 12
click at [364, 173] on link "ST Driveline Service - Final Assessment" at bounding box center [379, 174] width 71 height 5
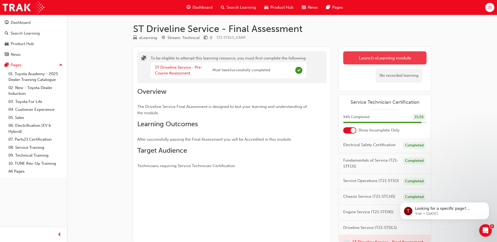
click at [373, 60] on button "Launch eLearning module" at bounding box center [384, 57] width 83 height 13
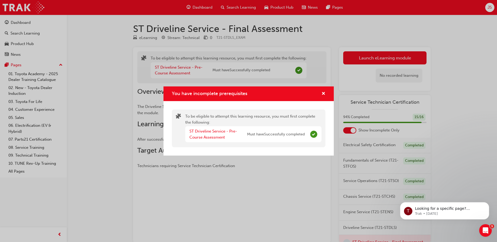
click at [320, 91] on div "You have incomplete prerequisites" at bounding box center [321, 94] width 8 height 7
click at [321, 92] on span "cross-icon" at bounding box center [323, 94] width 4 height 5
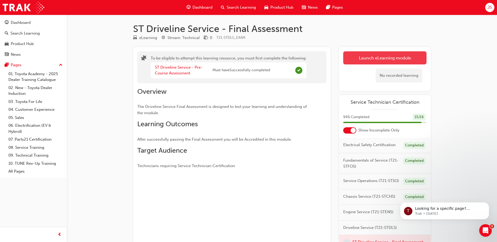
click at [346, 64] on button "Launch eLearning module" at bounding box center [384, 57] width 83 height 13
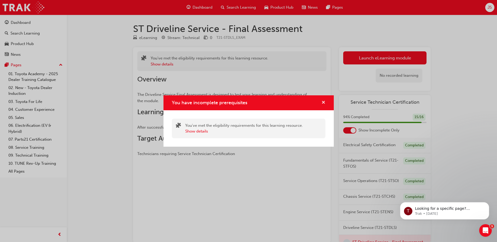
click at [323, 102] on span "cross-icon" at bounding box center [323, 103] width 4 height 5
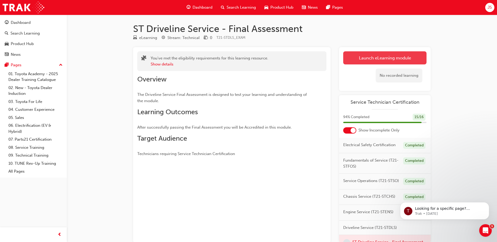
click at [362, 62] on button "Launch eLearning module" at bounding box center [384, 57] width 83 height 13
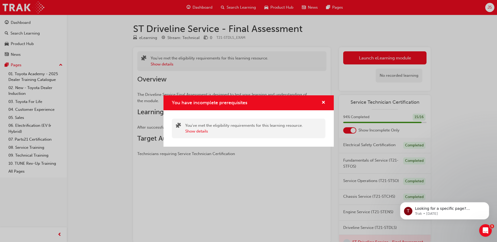
click at [320, 106] on div "You have incomplete prerequisites" at bounding box center [321, 103] width 8 height 7
click at [323, 103] on span "cross-icon" at bounding box center [323, 103] width 4 height 5
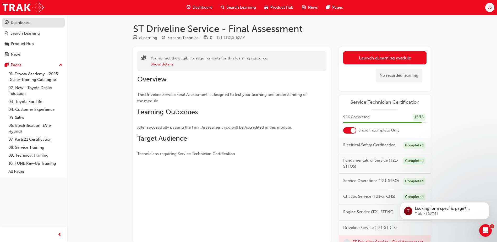
click at [17, 23] on div "Dashboard" at bounding box center [21, 23] width 20 height 6
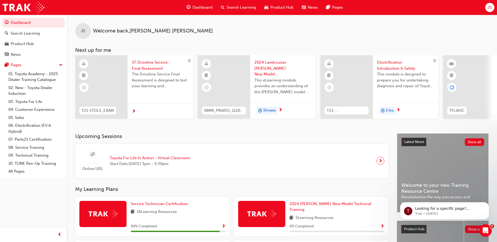
scroll to position [79, 0]
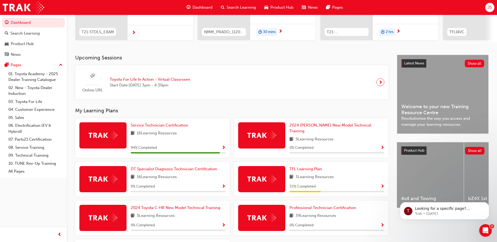
click at [144, 131] on div "Service Technician Certification 16 Learning Resources 94 % Completed" at bounding box center [178, 137] width 95 height 31
click at [147, 125] on span "Service Technician Certification" at bounding box center [159, 125] width 57 height 5
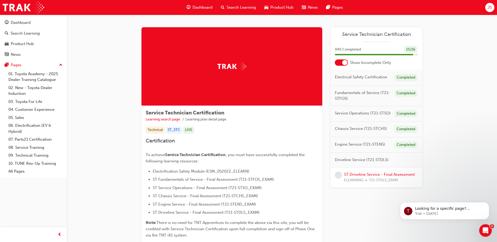
click at [375, 31] on span "Service Technician Certification" at bounding box center [376, 34] width 83 height 6
click at [376, 33] on span "Service Technician Certification" at bounding box center [376, 34] width 83 height 6
click at [379, 174] on link "ST Driveline Service - Final Assessment" at bounding box center [379, 174] width 71 height 5
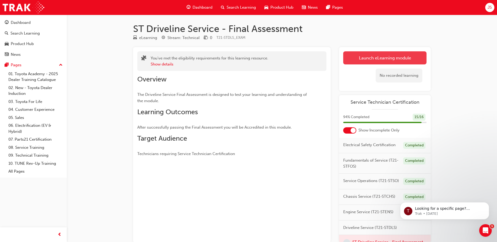
click at [367, 58] on button "Launch eLearning module" at bounding box center [384, 57] width 83 height 13
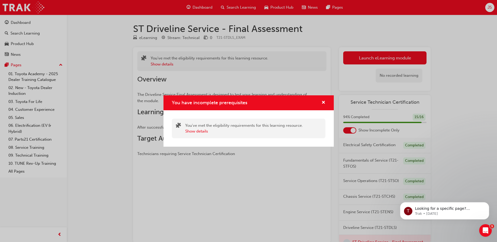
click at [326, 99] on div "You have incomplete prerequisites" at bounding box center [248, 102] width 170 height 15
click at [326, 102] on div "You have incomplete prerequisites" at bounding box center [248, 102] width 170 height 15
click at [325, 102] on div "You have incomplete prerequisites" at bounding box center [248, 102] width 170 height 15
click at [324, 102] on span "cross-icon" at bounding box center [323, 103] width 4 height 5
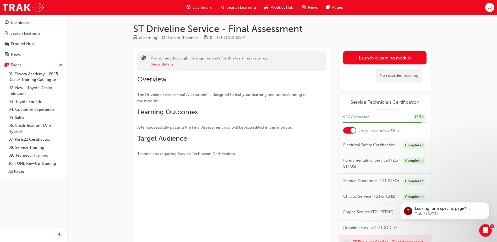
click at [464, 103] on div "ST Driveline Service - Final Assessment eLearning Stream: Technical 0 T21-STDLS…" at bounding box center [248, 136] width 497 height 272
click at [21, 26] on div "Dashboard" at bounding box center [33, 22] width 57 height 7
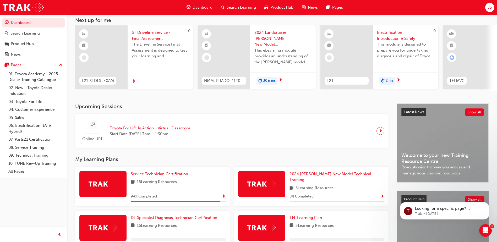
scroll to position [105, 0]
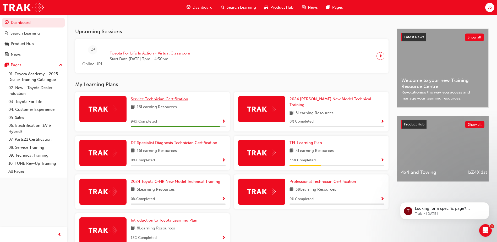
click at [148, 101] on span "Service Technician Certification" at bounding box center [159, 99] width 57 height 5
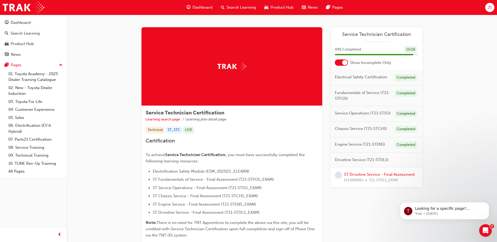
click at [371, 180] on span "T21-STDLS_EXAM" at bounding box center [383, 180] width 29 height 6
click at [372, 172] on div "ST Driveline Service - Final Assessment ELEARNING T21-STDLS_EXAM" at bounding box center [379, 178] width 71 height 12
click at [372, 174] on link "ST Driveline Service - Final Assessment" at bounding box center [379, 174] width 71 height 5
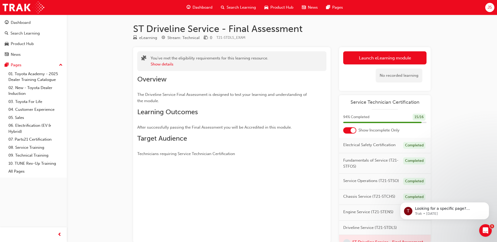
click at [373, 66] on div "No recorded learning" at bounding box center [384, 75] width 83 height 22
click at [381, 58] on link "Launch eLearning module" at bounding box center [384, 57] width 83 height 13
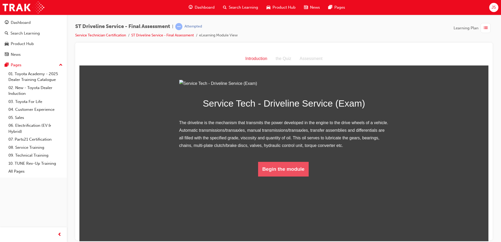
click at [285, 176] on button "Begin the module" at bounding box center [283, 169] width 51 height 15
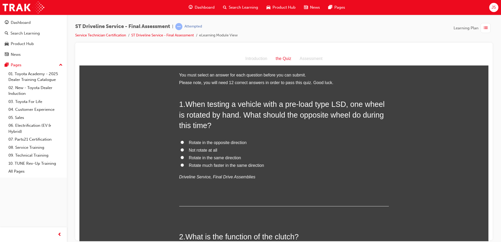
click at [181, 158] on input "Rotate in the same direction" at bounding box center [181, 157] width 3 height 3
radio input "true"
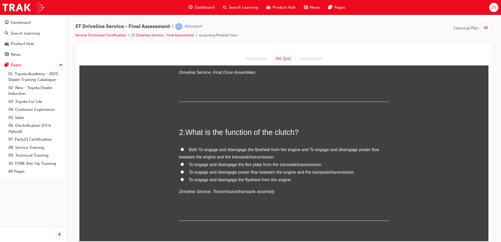
scroll to position [105, 0]
click at [180, 171] on input "To engage and disengage power flow between the engine and the transaxle/transmi…" at bounding box center [181, 171] width 3 height 3
radio input "true"
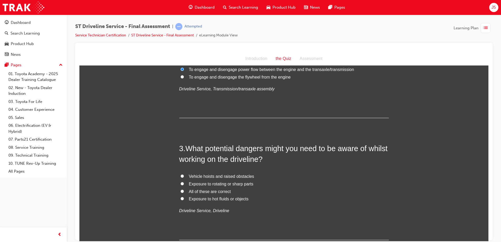
scroll to position [210, 0]
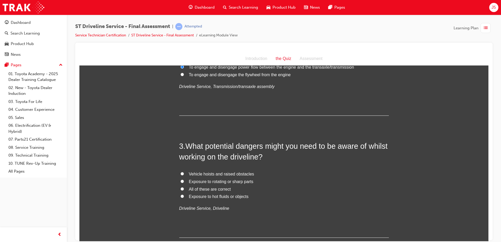
click at [180, 188] on input "All of these are correct" at bounding box center [181, 188] width 3 height 3
radio input "true"
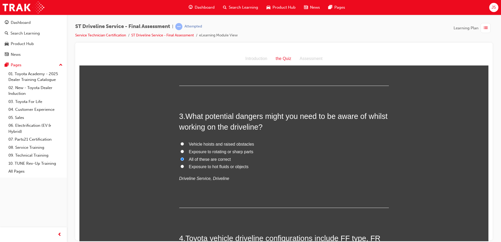
scroll to position [314, 0]
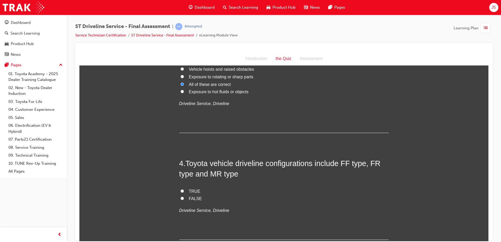
click at [180, 190] on input "TRUE" at bounding box center [181, 190] width 3 height 3
radio input "true"
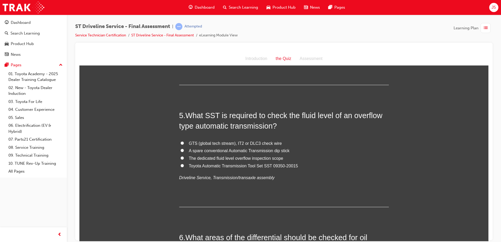
scroll to position [472, 0]
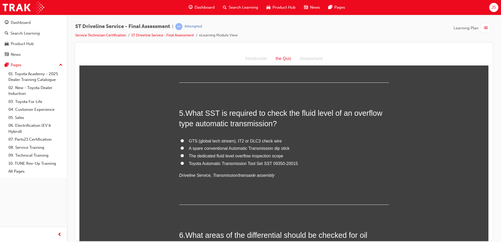
click at [180, 164] on input "Toyota Automatic Transmission Tool Set SST 09350-20015" at bounding box center [181, 162] width 3 height 3
radio input "true"
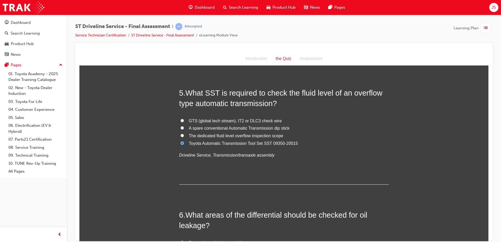
scroll to position [602, 0]
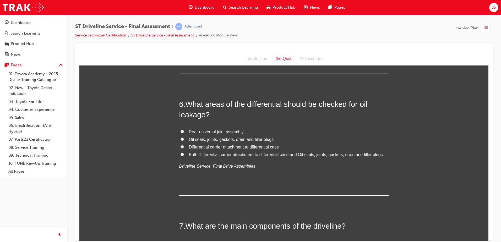
click at [180, 138] on input "Oil seals, joints, gaskets, drain and filler plugs" at bounding box center [181, 138] width 3 height 3
radio input "true"
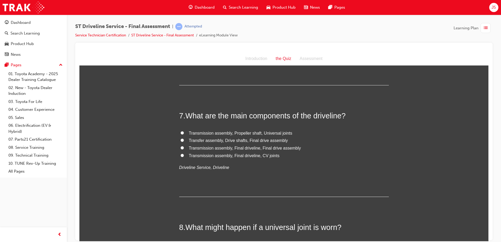
scroll to position [733, 0]
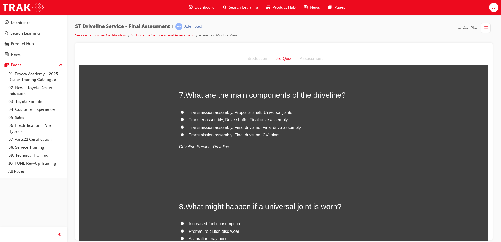
click at [180, 125] on input "Transmission assembly, Final driveline, Final drive assembly" at bounding box center [181, 126] width 3 height 3
radio input "true"
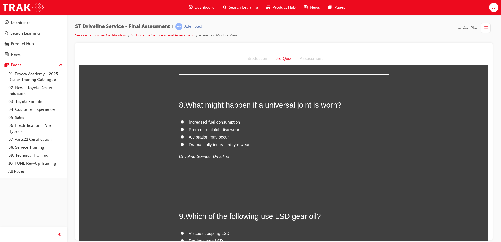
scroll to position [838, 0]
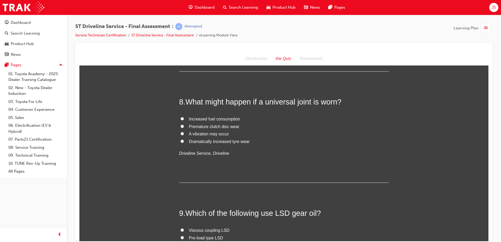
click at [182, 133] on input "A vibration may occur" at bounding box center [181, 133] width 3 height 3
radio input "true"
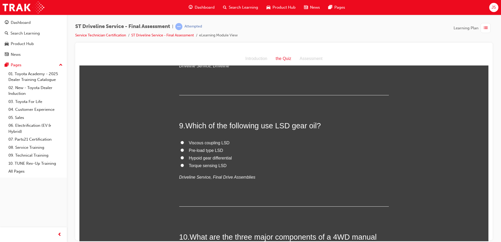
scroll to position [943, 0]
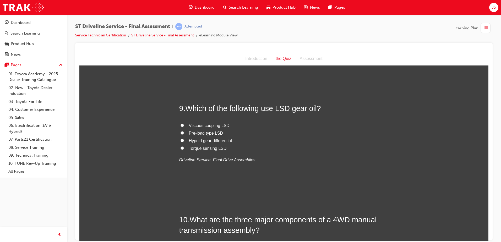
click at [181, 125] on input "Viscous coupling LSD" at bounding box center [181, 124] width 3 height 3
radio input "true"
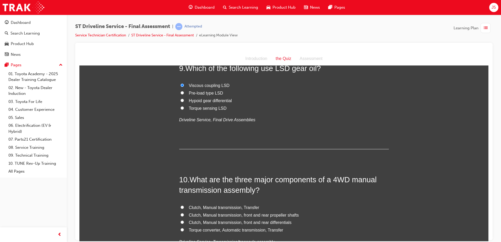
scroll to position [1048, 0]
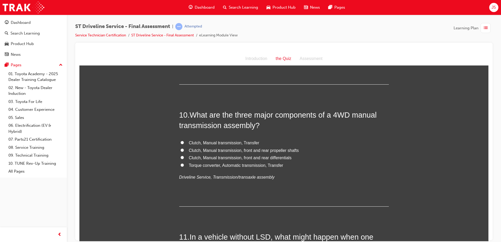
click at [180, 156] on input "Clutch, Manual transmission, front and rear differentials" at bounding box center [181, 157] width 3 height 3
radio input "true"
click at [180, 144] on input "Clutch, Manual transmission, Transfer" at bounding box center [181, 142] width 3 height 3
radio input "true"
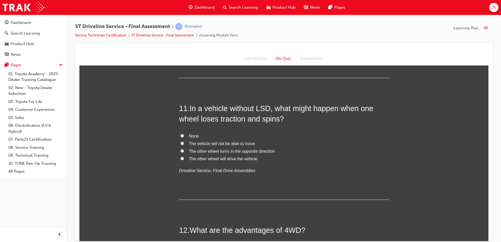
scroll to position [1179, 0]
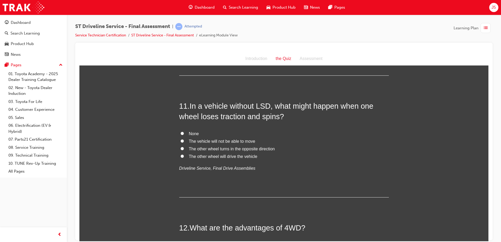
click at [179, 133] on label "None" at bounding box center [284, 134] width 210 height 8
click at [180, 133] on input "None" at bounding box center [181, 133] width 3 height 3
radio input "true"
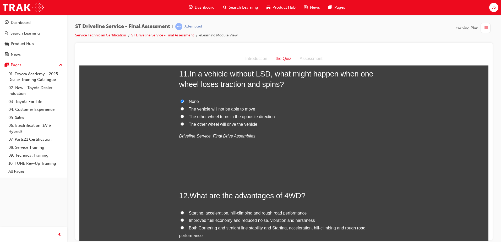
scroll to position [1310, 0]
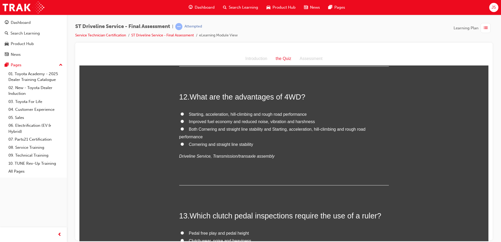
click at [181, 129] on input "Both Cornering and straight line stability and Starting, acceleration, hill-cli…" at bounding box center [181, 128] width 3 height 3
radio input "true"
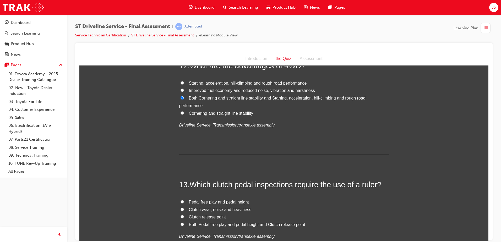
scroll to position [1441, 0]
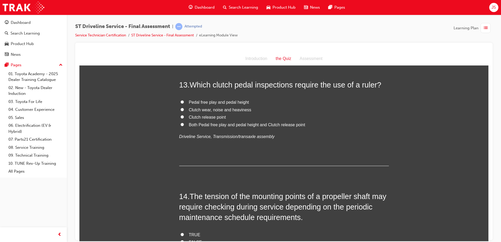
click at [180, 101] on input "Pedal free play and pedal height" at bounding box center [181, 101] width 3 height 3
radio input "true"
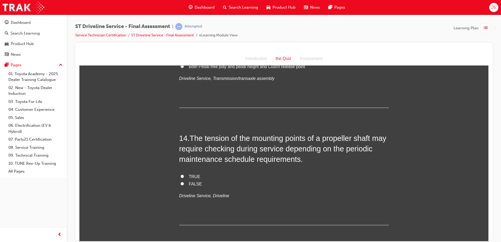
scroll to position [1519, 0]
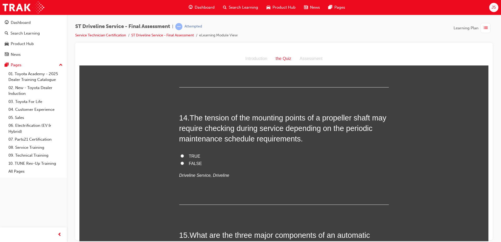
click at [180, 157] on input "TRUE" at bounding box center [181, 155] width 3 height 3
radio input "true"
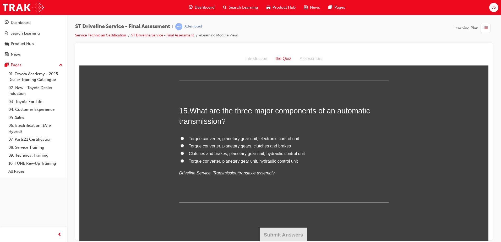
scroll to position [1645, 0]
click at [180, 160] on input "Torque converter, planetary gear unit, hydraulic control unit" at bounding box center [181, 159] width 3 height 3
radio input "true"
click at [268, 229] on button "Submit Answers" at bounding box center [284, 234] width 48 height 15
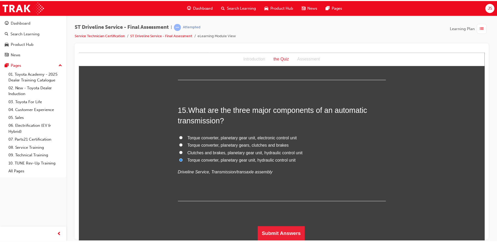
scroll to position [0, 0]
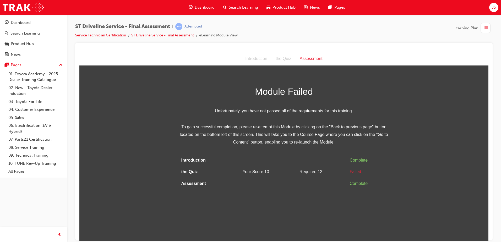
click at [283, 200] on html "Assessment Introduction the Quiz Assessment Module Failed Unfortunately, you ha…" at bounding box center [283, 146] width 409 height 189
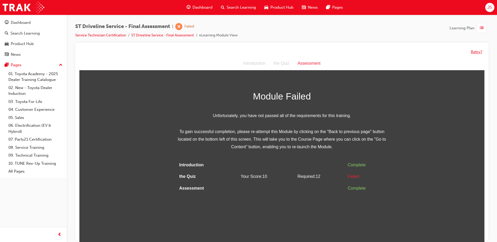
click at [472, 50] on button "Retry?" at bounding box center [477, 52] width 12 height 6
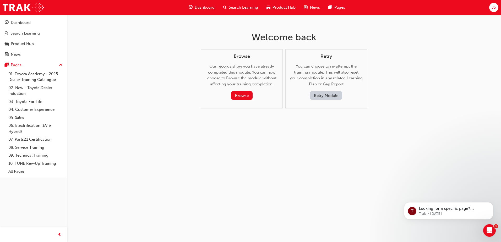
click at [330, 98] on button "Retry Module" at bounding box center [326, 95] width 32 height 9
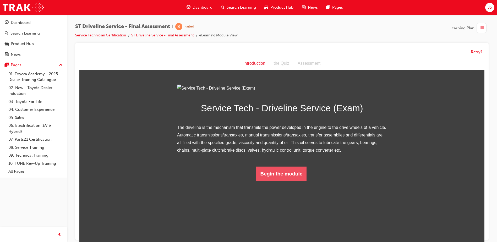
click at [284, 181] on button "Begin the module" at bounding box center [281, 174] width 51 height 15
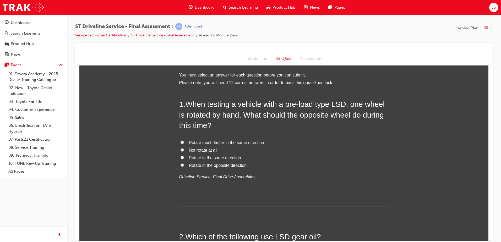
click at [182, 155] on label "Rotate in the same direction" at bounding box center [284, 158] width 210 height 8
click at [182, 156] on input "Rotate in the same direction" at bounding box center [181, 157] width 3 height 3
radio input "true"
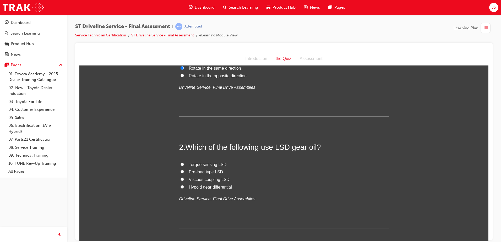
scroll to position [105, 0]
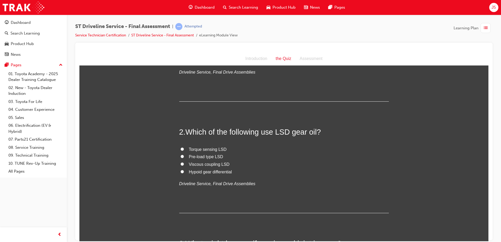
click at [180, 163] on input "Viscous coupling LSD" at bounding box center [181, 163] width 3 height 3
radio input "true"
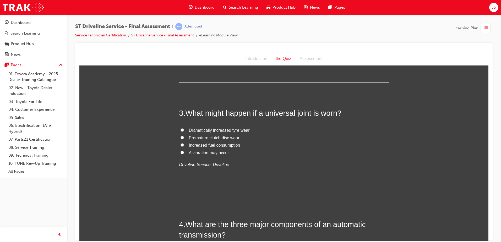
scroll to position [236, 0]
click at [179, 149] on label "A vibration may occur" at bounding box center [284, 153] width 210 height 8
click at [180, 150] on input "A vibration may occur" at bounding box center [181, 151] width 3 height 3
radio input "true"
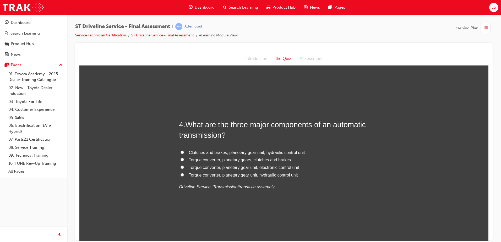
scroll to position [367, 0]
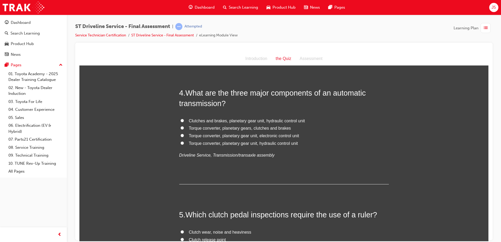
click at [180, 141] on input "Torque converter, planetary gear unit, hydraulic control unit" at bounding box center [181, 142] width 3 height 3
radio input "true"
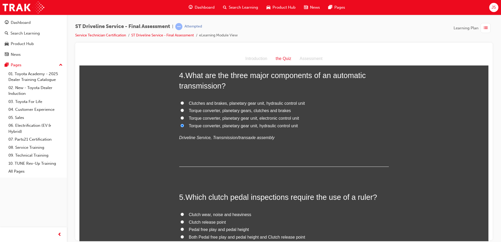
scroll to position [472, 0]
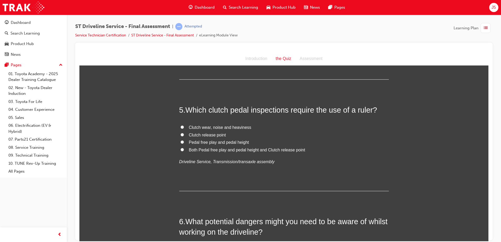
click at [180, 140] on input "Pedal free play and pedal height" at bounding box center [181, 141] width 3 height 3
radio input "true"
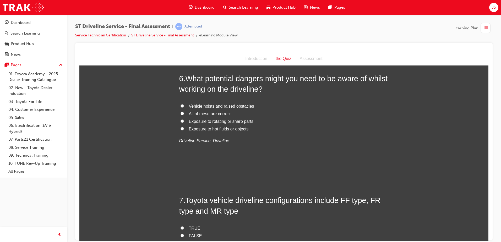
scroll to position [629, 0]
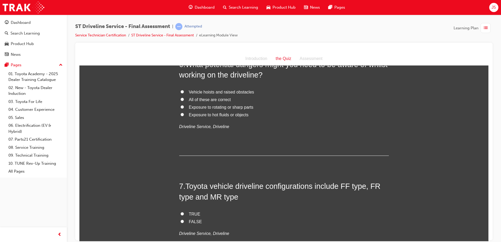
click at [180, 100] on input "All of these are correct" at bounding box center [181, 98] width 3 height 3
radio input "true"
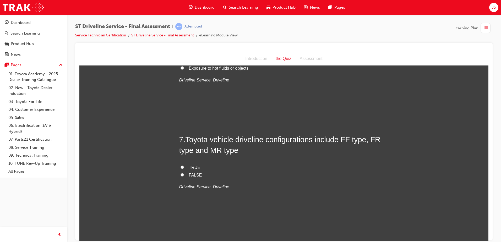
scroll to position [681, 0]
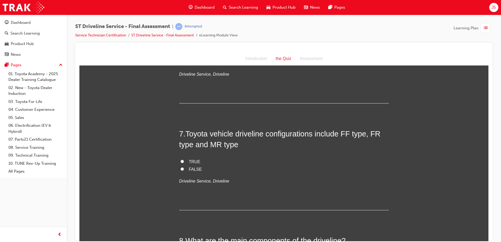
click at [180, 170] on input "FALSE" at bounding box center [181, 168] width 3 height 3
radio input "true"
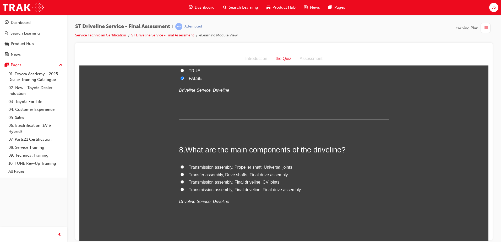
scroll to position [786, 0]
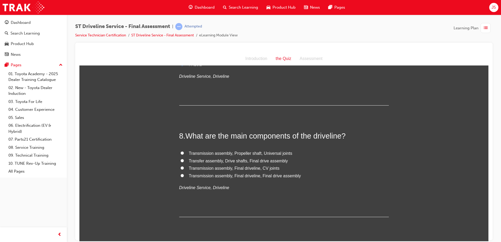
click at [180, 178] on label "Transmission assembly, Final driveline, Final drive assembly" at bounding box center [284, 176] width 210 height 8
click at [180, 177] on input "Transmission assembly, Final driveline, Final drive assembly" at bounding box center [181, 175] width 3 height 3
radio input "true"
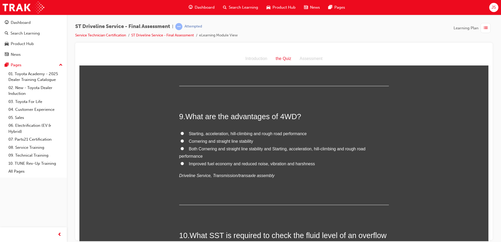
click at [180, 140] on label "Cornering and straight line stability" at bounding box center [284, 142] width 210 height 8
click at [180, 140] on input "Cornering and straight line stability" at bounding box center [181, 140] width 3 height 3
radio input "true"
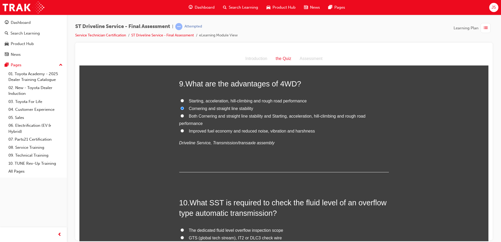
scroll to position [1048, 0]
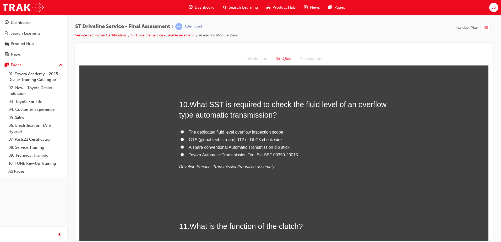
click at [180, 139] on input "GTS (global tech stream), IT2 or DLC3 check wire" at bounding box center [181, 139] width 3 height 3
radio input "true"
click at [180, 153] on input "Toyota Automatic Transmission Tool Set SST 09350-20015" at bounding box center [181, 154] width 3 height 3
radio input "true"
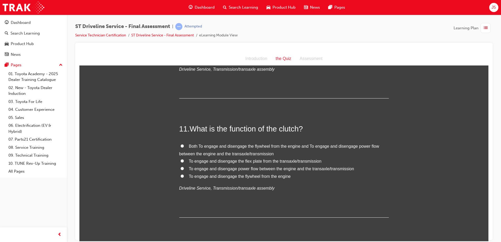
scroll to position [1153, 0]
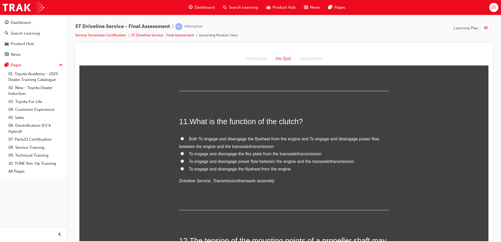
click at [182, 161] on label "To engage and disengage power flow between the engine and the transaxle/transmi…" at bounding box center [284, 162] width 210 height 8
click at [182, 161] on input "To engage and disengage power flow between the engine and the transaxle/transmi…" at bounding box center [181, 160] width 3 height 3
radio input "true"
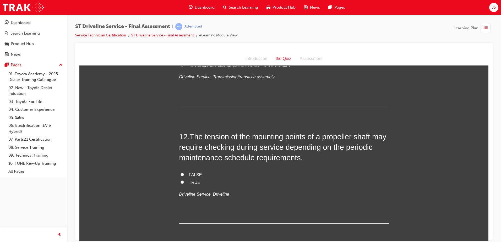
scroll to position [1257, 0]
click at [181, 182] on input "TRUE" at bounding box center [181, 180] width 3 height 3
radio input "true"
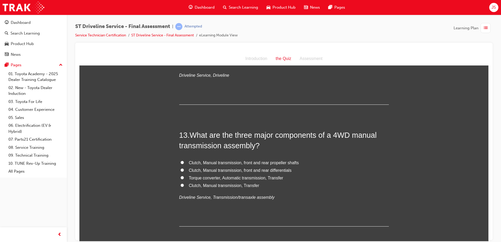
scroll to position [1388, 0]
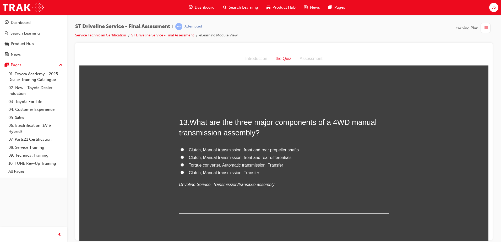
click at [180, 172] on input "Clutch, Manual transmission, Transfer" at bounding box center [181, 172] width 3 height 3
radio input "true"
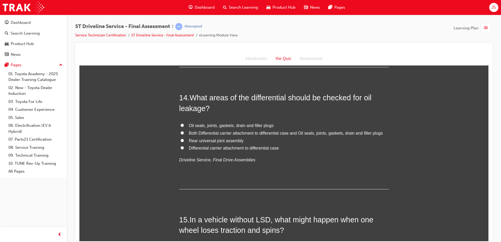
scroll to position [1546, 0]
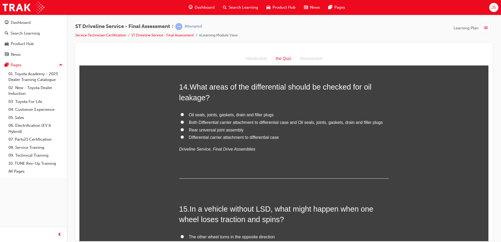
click at [180, 116] on input "Oil seals, joints, gaskets, drain and filler plugs" at bounding box center [181, 114] width 3 height 3
radio input "true"
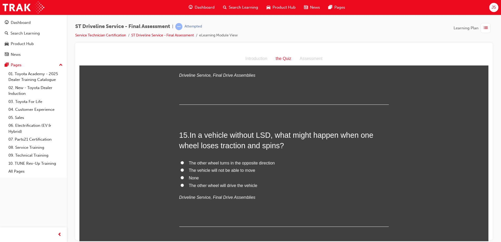
scroll to position [1645, 0]
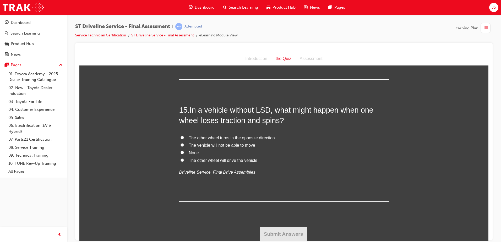
click at [182, 145] on label "The vehicle will not be able to move" at bounding box center [284, 145] width 210 height 8
click at [182, 145] on input "The vehicle will not be able to move" at bounding box center [181, 144] width 3 height 3
radio input "true"
click at [284, 233] on button "Submit Answers" at bounding box center [284, 234] width 48 height 15
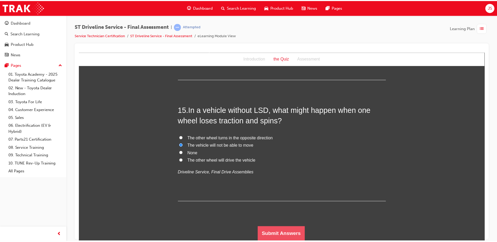
scroll to position [0, 0]
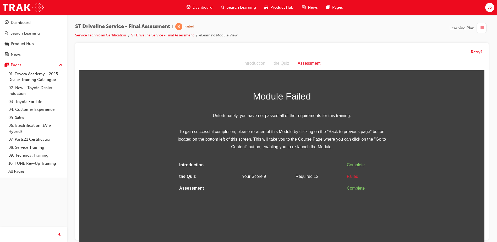
click at [279, 200] on html "Assessment Introduction the Quiz Assessment Module Failed Unfortunately, you ha…" at bounding box center [281, 151] width 405 height 189
click at [475, 51] on button "Retry?" at bounding box center [477, 52] width 12 height 6
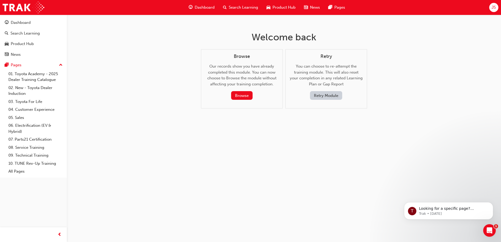
click at [319, 95] on button "Retry Module" at bounding box center [326, 95] width 32 height 9
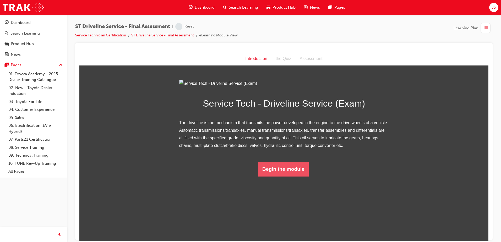
click at [283, 176] on button "Begin the module" at bounding box center [283, 169] width 51 height 15
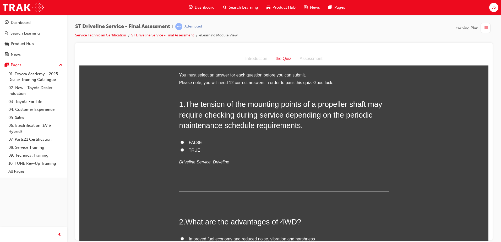
click at [180, 149] on input "TRUE" at bounding box center [181, 149] width 3 height 3
radio input "true"
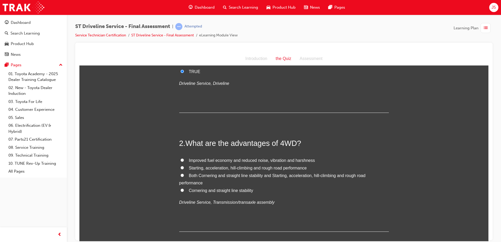
scroll to position [131, 0]
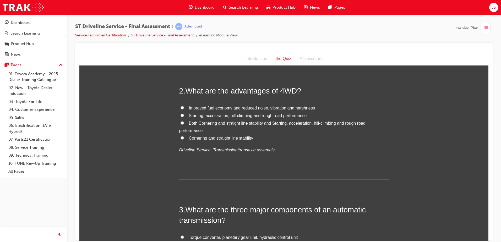
click at [180, 139] on input "Cornering and straight line stability" at bounding box center [181, 137] width 3 height 3
radio input "true"
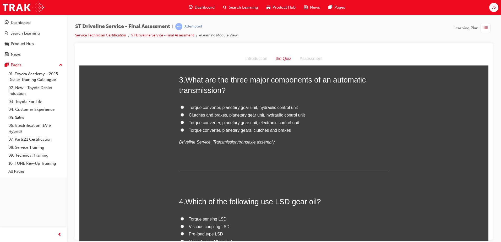
scroll to position [262, 0]
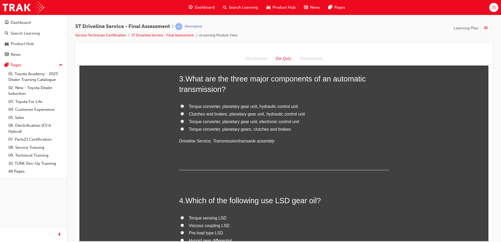
click at [180, 114] on input "Clutches and brakes, planetary gear unit, hydraulic control unit" at bounding box center [181, 113] width 3 height 3
radio input "true"
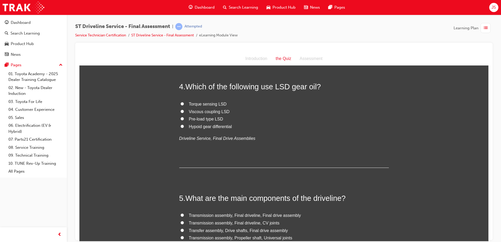
scroll to position [367, 0]
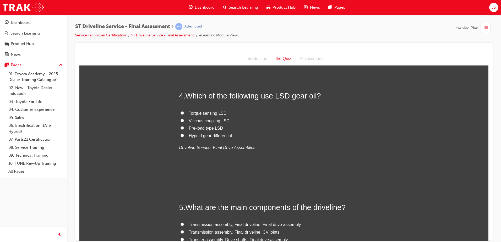
click at [181, 120] on input "Viscous coupling LSD" at bounding box center [181, 120] width 3 height 3
radio input "true"
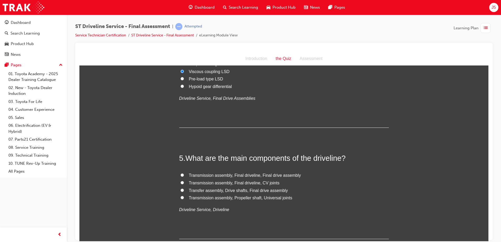
scroll to position [472, 0]
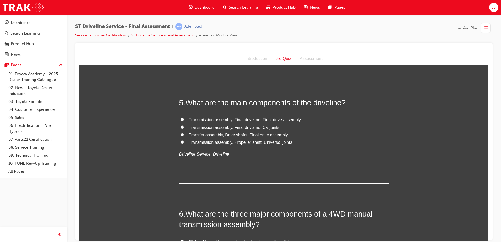
click at [180, 120] on input "Transmission assembly, Final driveline, Final drive assembly" at bounding box center [181, 119] width 3 height 3
radio input "true"
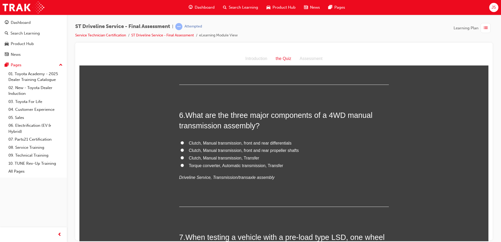
scroll to position [602, 0]
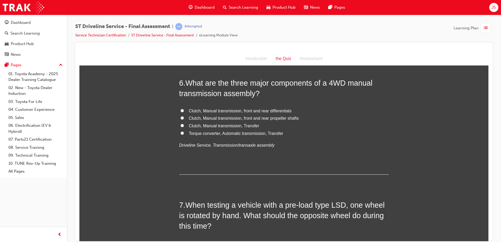
click at [180, 125] on input "Clutch, Manual transmission, Transfer" at bounding box center [181, 125] width 3 height 3
radio input "true"
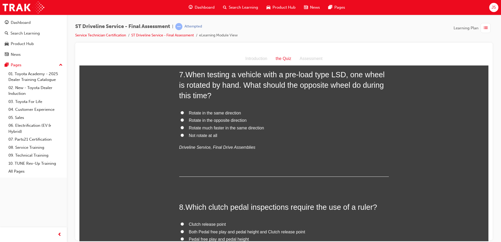
scroll to position [733, 0]
click at [181, 112] on input "Rotate in the same direction" at bounding box center [181, 111] width 3 height 3
radio input "true"
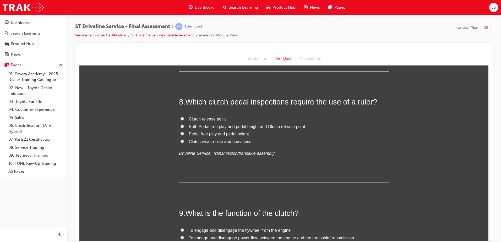
click at [181, 133] on input "Pedal free play and pedal height" at bounding box center [181, 133] width 3 height 3
radio input "true"
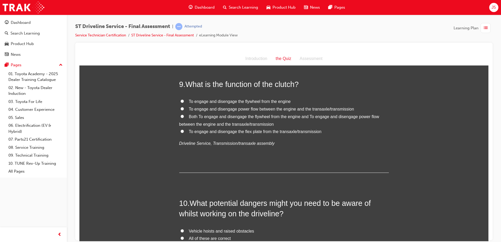
scroll to position [969, 0]
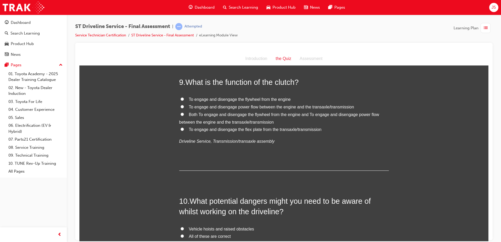
click at [180, 107] on input "To engage and disengage power flow between the engine and the transaxle/transmi…" at bounding box center [181, 106] width 3 height 3
radio input "true"
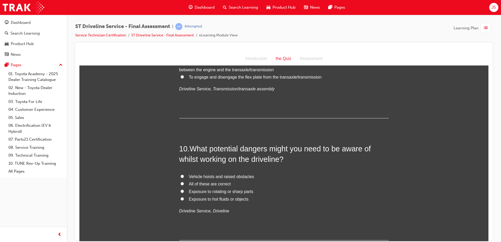
scroll to position [1074, 0]
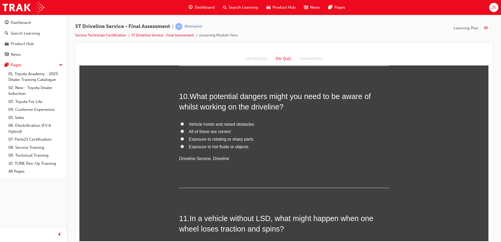
click at [181, 130] on input "All of these are correct" at bounding box center [181, 130] width 3 height 3
radio input "true"
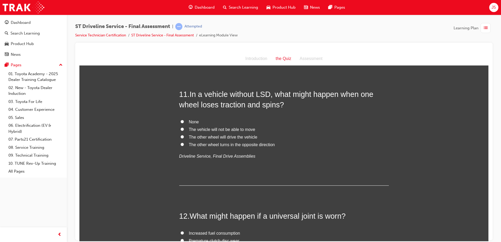
scroll to position [1205, 0]
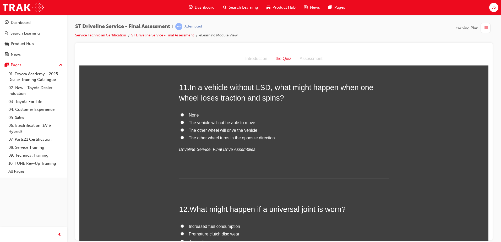
click at [180, 113] on input "None" at bounding box center [181, 114] width 3 height 3
radio input "true"
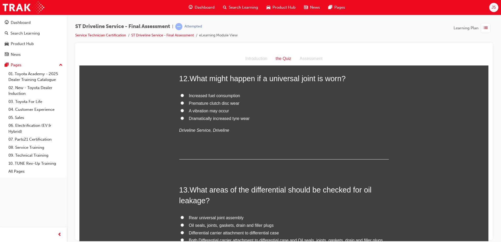
scroll to position [1336, 0]
click at [180, 110] on input "A vibration may occur" at bounding box center [181, 109] width 3 height 3
radio input "true"
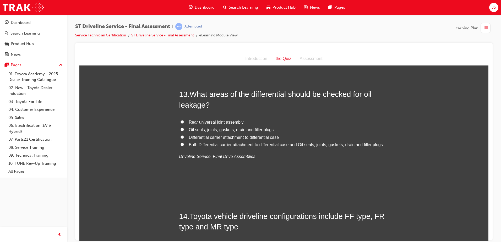
scroll to position [1441, 0]
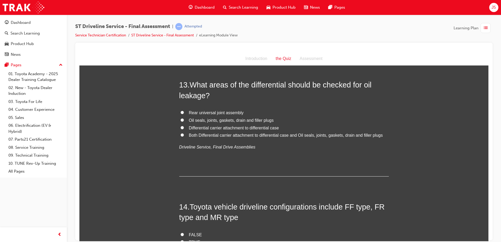
click at [180, 120] on input "Oil seals, joints, gaskets, drain and filler plugs" at bounding box center [181, 119] width 3 height 3
radio input "true"
click at [180, 134] on input "Both Differential carrier attachment to differential case and Oil seals, joints…" at bounding box center [181, 134] width 3 height 3
radio input "true"
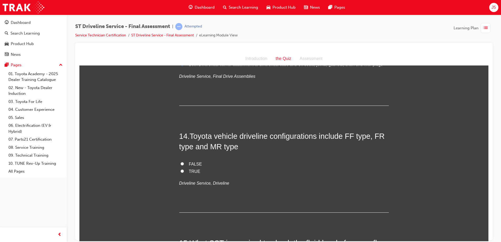
scroll to position [1519, 0]
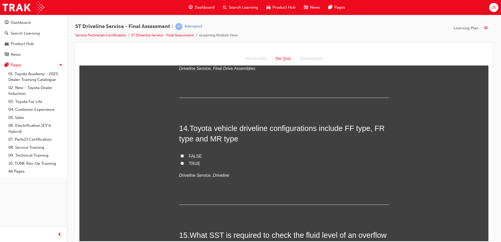
click at [180, 165] on input "TRUE" at bounding box center [181, 162] width 3 height 3
radio input "true"
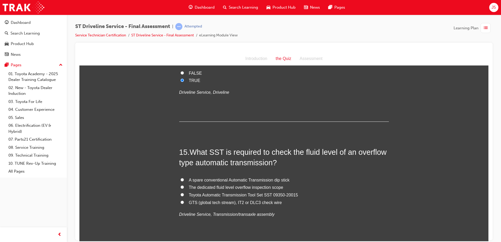
scroll to position [1624, 0]
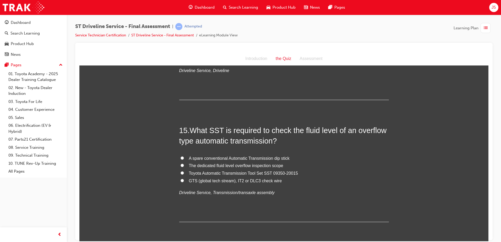
click at [181, 163] on label "The dedicated fluid level overflow inspection scope" at bounding box center [284, 166] width 210 height 8
click at [181, 163] on input "The dedicated fluid level overflow inspection scope" at bounding box center [181, 164] width 3 height 3
radio input "true"
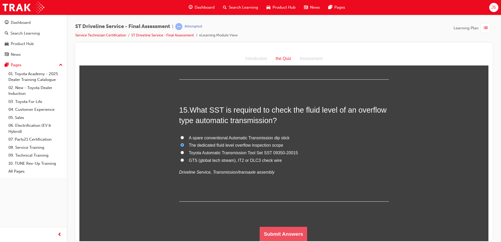
click at [284, 234] on button "Submit Answers" at bounding box center [284, 234] width 48 height 15
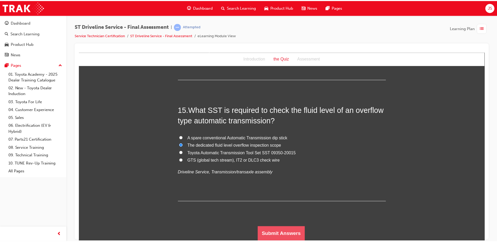
scroll to position [0, 0]
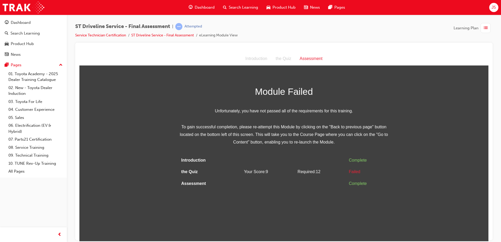
click at [293, 175] on td "Your Score: 9" at bounding box center [269, 172] width 54 height 12
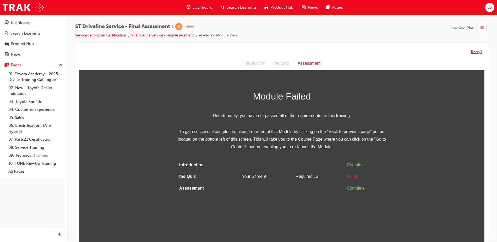
click at [477, 51] on button "Retry?" at bounding box center [477, 52] width 12 height 6
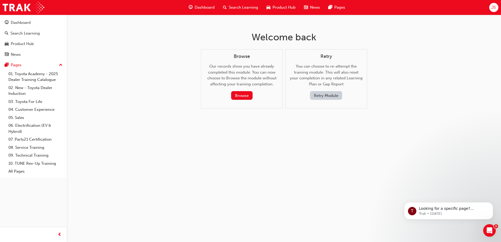
click at [322, 94] on button "Retry Module" at bounding box center [326, 95] width 32 height 9
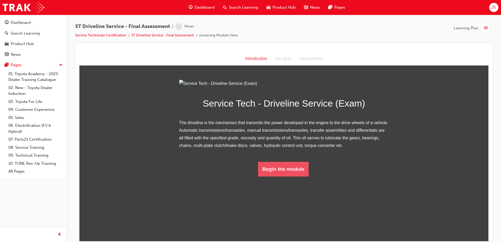
click at [261, 176] on button "Begin the module" at bounding box center [283, 169] width 51 height 15
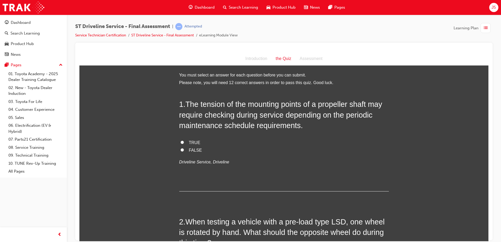
click at [181, 149] on input "FALSE" at bounding box center [181, 149] width 3 height 3
radio input "true"
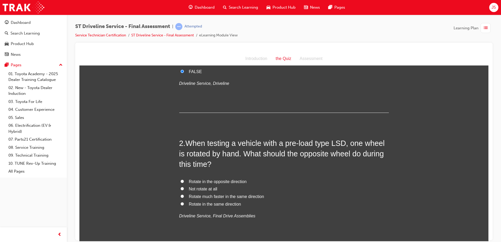
scroll to position [105, 0]
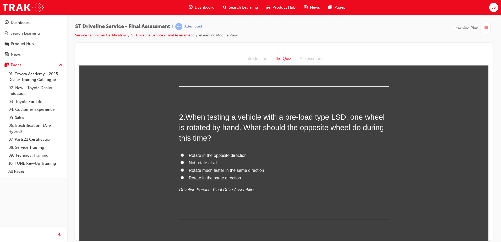
click at [180, 178] on input "Rotate in the same direction" at bounding box center [181, 177] width 3 height 3
radio input "true"
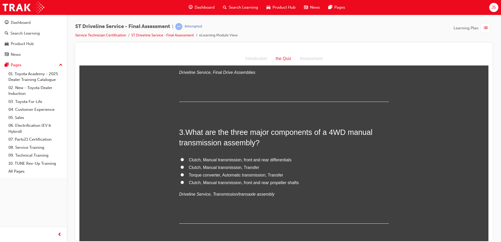
scroll to position [236, 0]
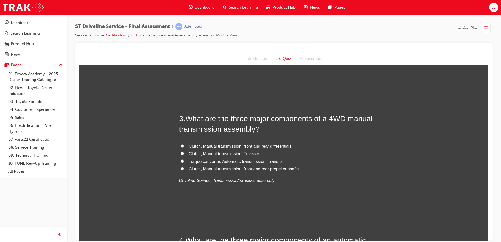
click at [180, 154] on input "Clutch, Manual transmission, Transfer" at bounding box center [181, 153] width 3 height 3
radio input "true"
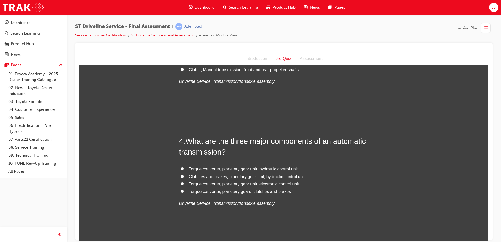
scroll to position [367, 0]
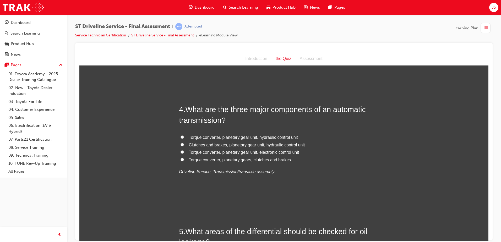
click at [180, 136] on input "Torque converter, planetary gear unit, hydraulic control unit" at bounding box center [181, 136] width 3 height 3
radio input "true"
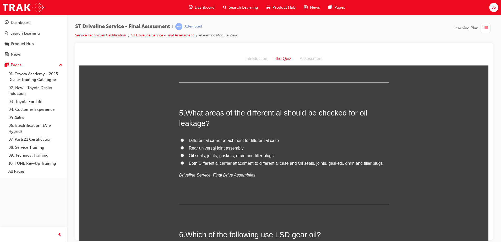
scroll to position [498, 0]
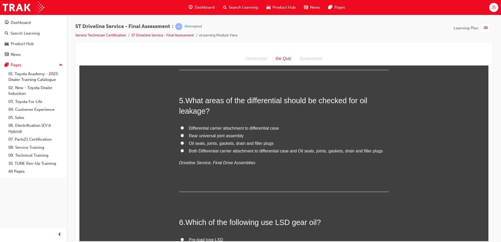
click at [180, 150] on input "Both Differential carrier attachment to differential case and Oil seals, joints…" at bounding box center [181, 150] width 3 height 3
radio input "true"
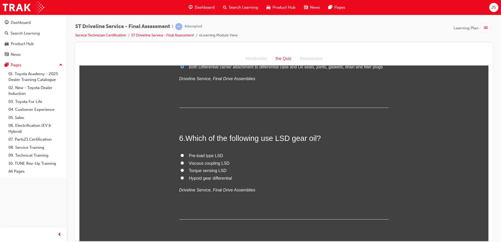
scroll to position [602, 0]
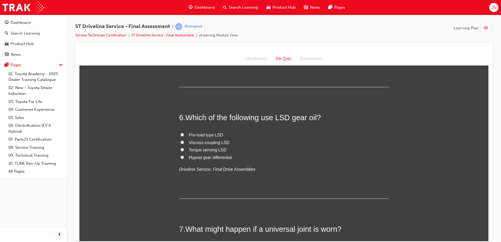
click at [181, 144] on label "Viscous coupling LSD" at bounding box center [284, 143] width 210 height 8
click at [181, 144] on input "Viscous coupling LSD" at bounding box center [181, 141] width 3 height 3
radio input "true"
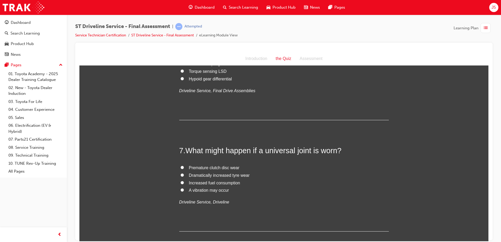
scroll to position [707, 0]
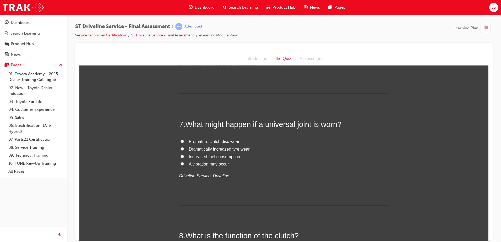
click at [180, 164] on input "A vibration may occur" at bounding box center [181, 163] width 3 height 3
radio input "true"
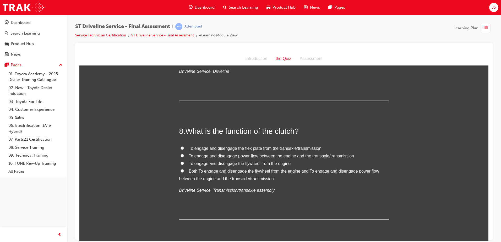
scroll to position [812, 0]
click at [180, 156] on input "To engage and disengage power flow between the engine and the transaxle/transmi…" at bounding box center [181, 155] width 3 height 3
radio input "true"
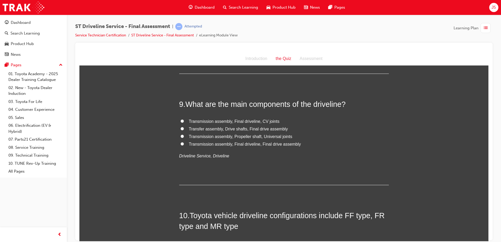
scroll to position [969, 0]
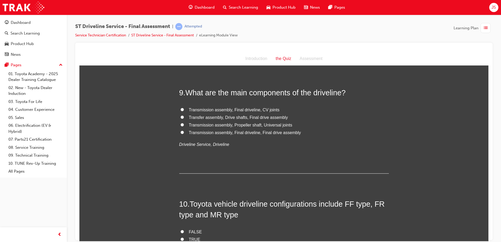
click at [181, 110] on input "Transmission assembly, Final driveline, CV joints" at bounding box center [181, 109] width 3 height 3
radio input "true"
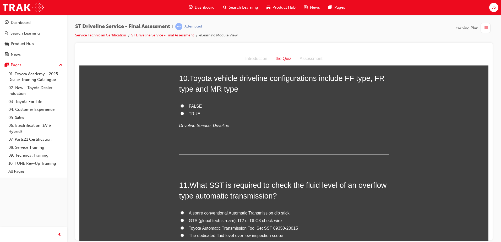
scroll to position [1100, 0]
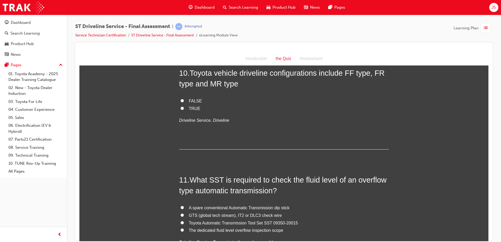
click at [180, 108] on input "TRUE" at bounding box center [181, 107] width 3 height 3
radio input "true"
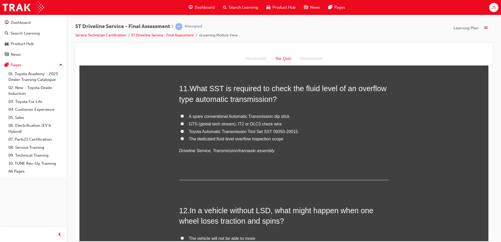
scroll to position [1179, 0]
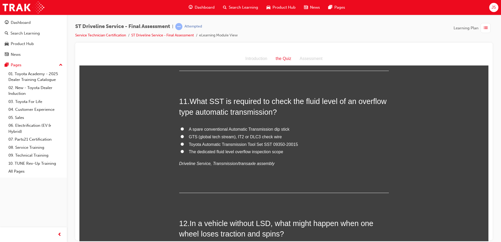
click at [180, 127] on input "A spare conventional Automatic Transmission dip stick" at bounding box center [181, 128] width 3 height 3
radio input "true"
click at [182, 151] on label "The dedicated fluid level overflow inspection scope" at bounding box center [284, 152] width 210 height 8
click at [182, 151] on input "The dedicated fluid level overflow inspection scope" at bounding box center [181, 151] width 3 height 3
radio input "true"
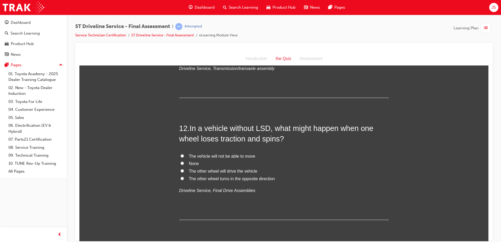
scroll to position [1284, 0]
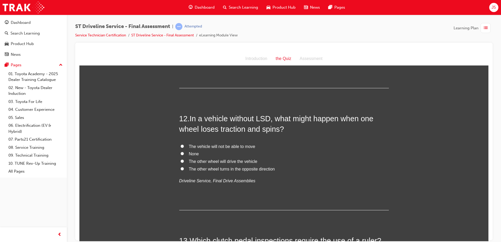
click at [181, 144] on input "The vehicle will not be able to move" at bounding box center [181, 145] width 3 height 3
radio input "true"
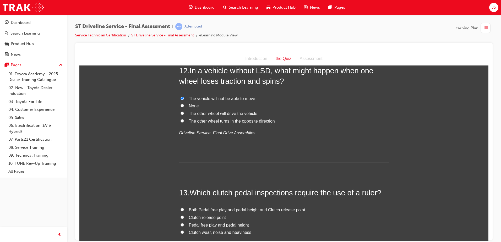
scroll to position [1415, 0]
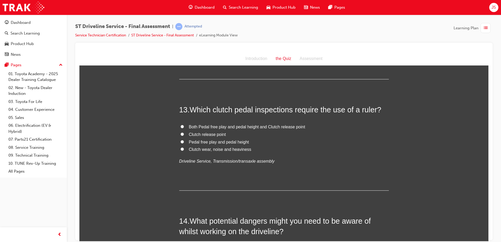
click at [180, 143] on label "Pedal free play and pedal height" at bounding box center [284, 142] width 210 height 8
click at [180, 143] on input "Pedal free play and pedal height" at bounding box center [181, 141] width 3 height 3
radio input "true"
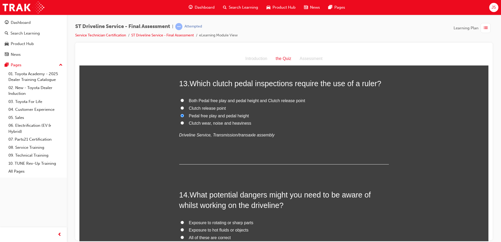
scroll to position [1519, 0]
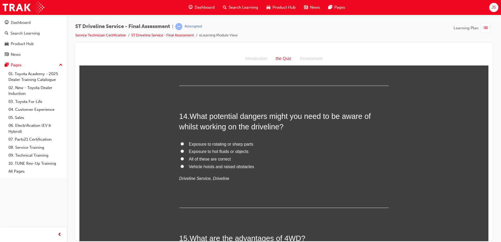
click at [181, 159] on input "All of these are correct" at bounding box center [181, 158] width 3 height 3
radio input "true"
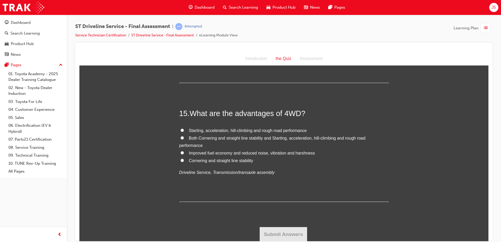
scroll to position [1645, 0]
click at [182, 160] on input "Cornering and straight line stability" at bounding box center [181, 159] width 3 height 3
radio input "true"
click at [287, 231] on button "Submit Answers" at bounding box center [284, 234] width 48 height 15
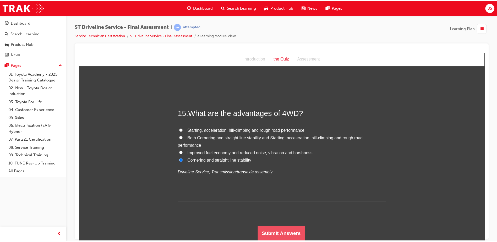
scroll to position [0, 0]
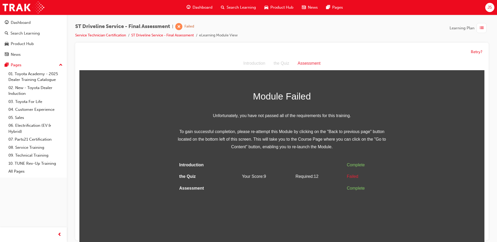
click at [301, 173] on td "Required: 12" at bounding box center [318, 177] width 51 height 12
click at [472, 51] on button "Retry?" at bounding box center [477, 52] width 12 height 6
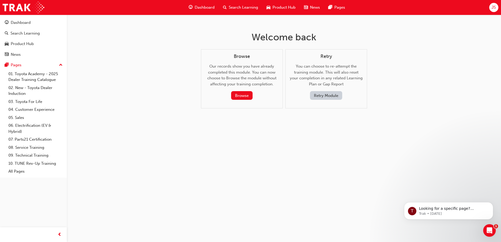
click at [323, 92] on button "Retry Module" at bounding box center [326, 95] width 32 height 9
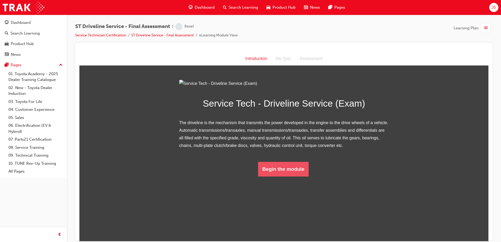
click at [269, 176] on button "Begin the module" at bounding box center [283, 169] width 51 height 15
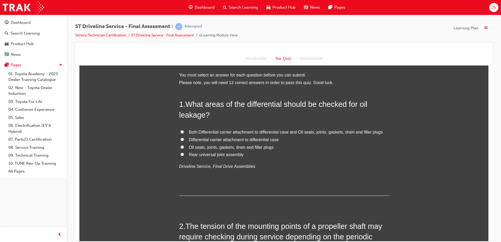
click at [182, 147] on label "Oil seals, joints, gaskets, drain and filler plugs" at bounding box center [284, 148] width 210 height 8
click at [182, 147] on input "Oil seals, joints, gaskets, drain and filler plugs" at bounding box center [181, 146] width 3 height 3
radio input "true"
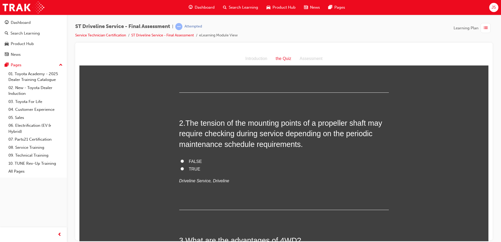
scroll to position [105, 0]
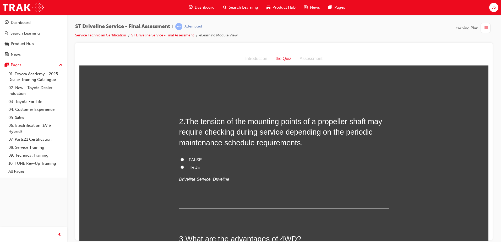
click at [180, 168] on input "TRUE" at bounding box center [181, 166] width 3 height 3
radio input "true"
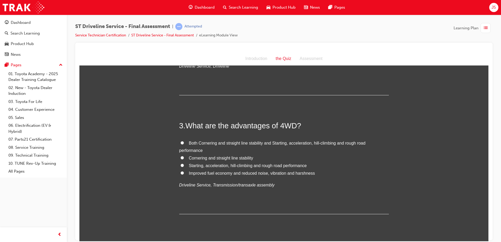
scroll to position [236, 0]
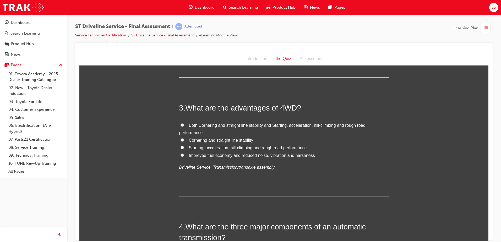
click at [180, 140] on input "Cornering and straight line stability" at bounding box center [181, 139] width 3 height 3
radio input "true"
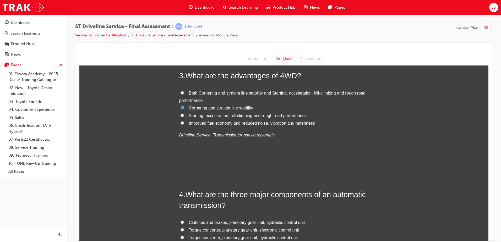
scroll to position [367, 0]
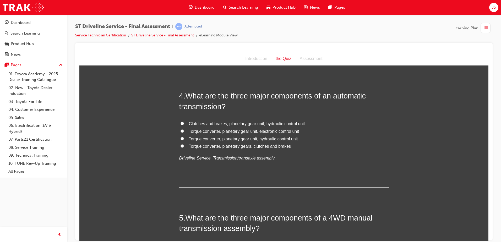
click at [181, 140] on input "Torque converter, planetary gear unit, hydraulic control unit" at bounding box center [181, 138] width 3 height 3
radio input "true"
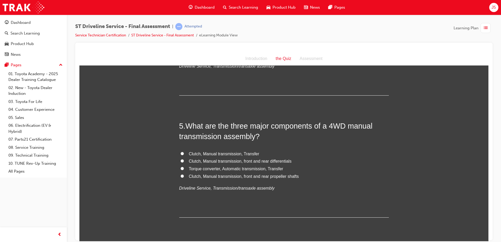
scroll to position [472, 0]
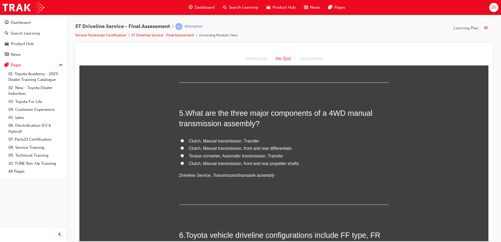
click at [182, 139] on input "Clutch, Manual transmission, Transfer" at bounding box center [181, 140] width 3 height 3
radio input "true"
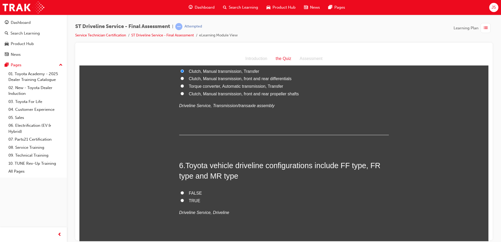
scroll to position [576, 0]
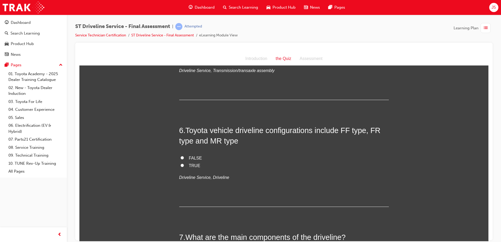
click at [180, 165] on input "TRUE" at bounding box center [181, 164] width 3 height 3
radio input "true"
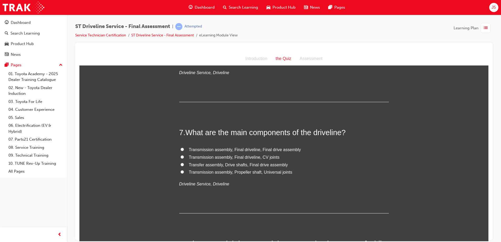
click at [180, 149] on input "Transmission assembly, Final driveline, Final drive assembly" at bounding box center [181, 148] width 3 height 3
radio input "true"
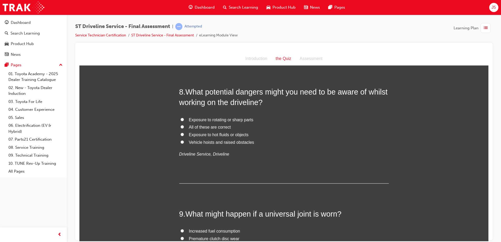
scroll to position [838, 0]
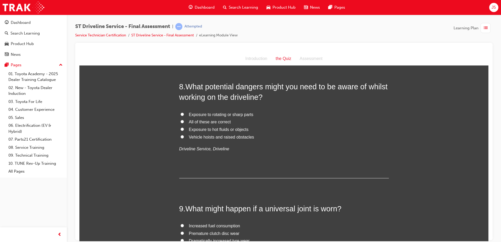
click at [180, 122] on input "All of these are correct" at bounding box center [181, 121] width 3 height 3
radio input "true"
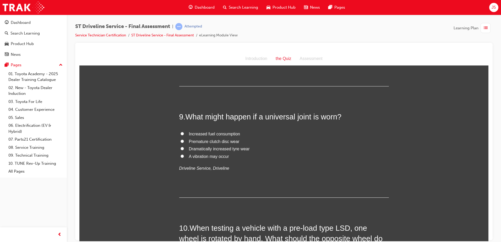
scroll to position [943, 0]
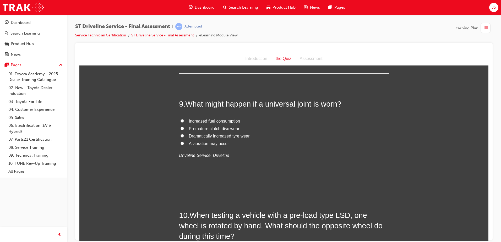
click at [180, 144] on input "A vibration may occur" at bounding box center [181, 142] width 3 height 3
radio input "true"
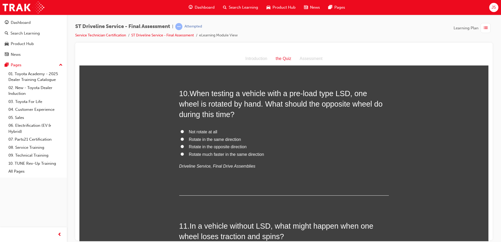
scroll to position [1074, 0]
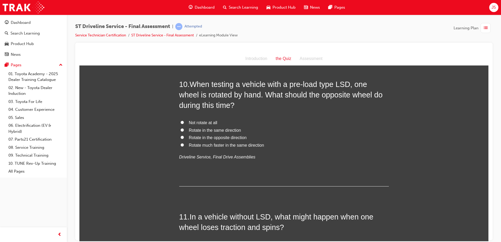
click at [181, 129] on input "Rotate in the same direction" at bounding box center [181, 129] width 3 height 3
radio input "true"
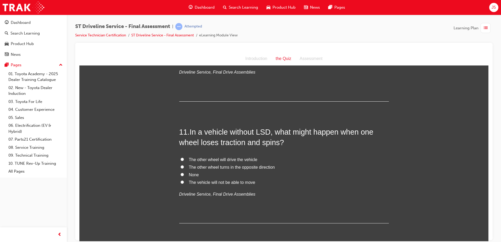
scroll to position [1179, 0]
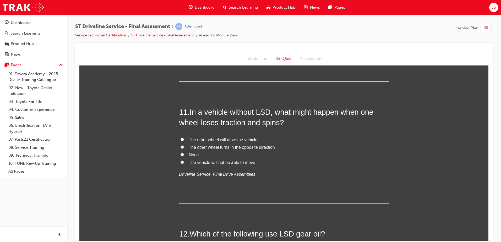
click at [180, 163] on input "The vehicle will not be able to move" at bounding box center [181, 161] width 3 height 3
radio input "true"
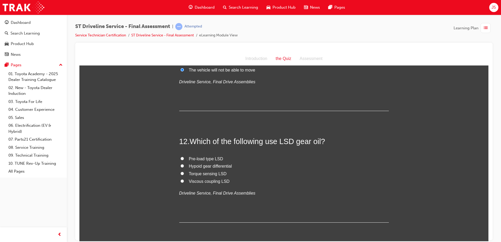
scroll to position [1284, 0]
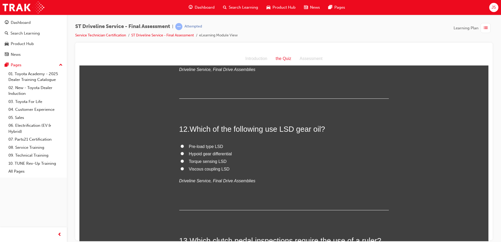
click at [180, 168] on input "Viscous coupling LSD" at bounding box center [181, 168] width 3 height 3
radio input "true"
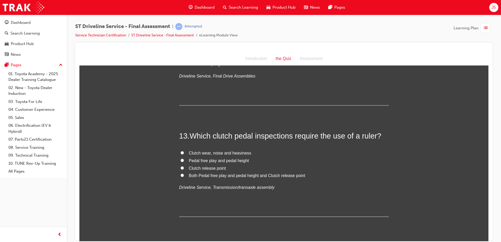
scroll to position [1415, 0]
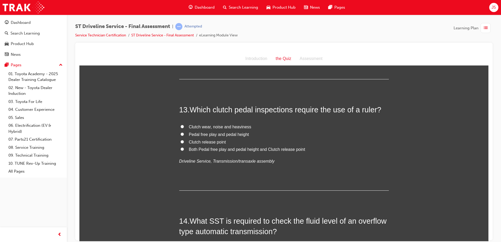
click at [180, 135] on input "Pedal free play and pedal height" at bounding box center [181, 133] width 3 height 3
radio input "true"
click at [180, 147] on input "Both Pedal free play and pedal height and Clutch release point" at bounding box center [181, 148] width 3 height 3
radio input "true"
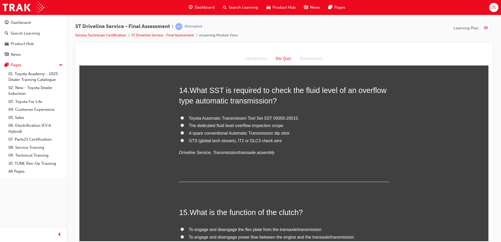
scroll to position [1546, 0]
click at [182, 123] on input "The dedicated fluid level overflow inspection scope" at bounding box center [181, 124] width 3 height 3
radio input "true"
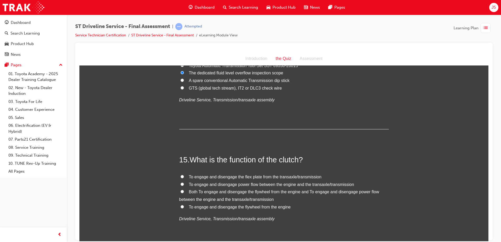
scroll to position [1624, 0]
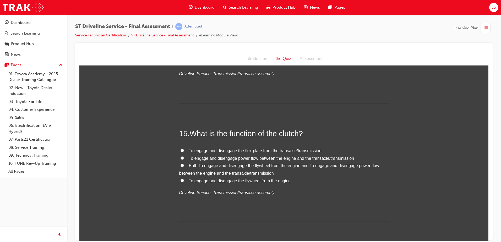
click at [180, 157] on input "To engage and disengage power flow between the engine and the transaxle/transmi…" at bounding box center [181, 157] width 3 height 3
radio input "true"
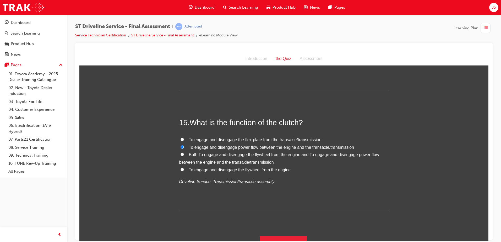
scroll to position [1645, 0]
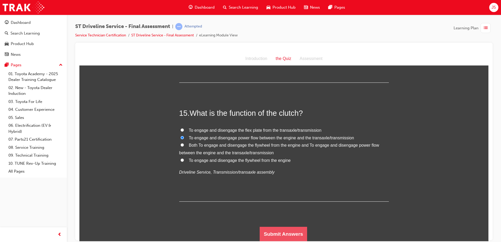
click at [284, 232] on button "Submit Answers" at bounding box center [284, 234] width 48 height 15
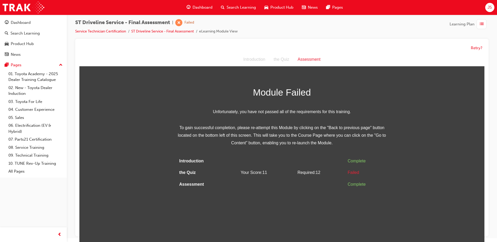
scroll to position [0, 0]
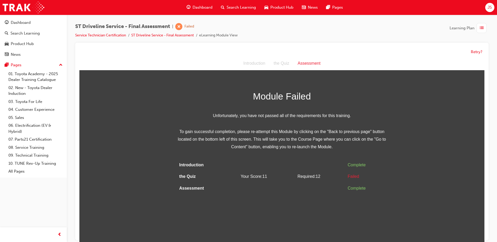
click at [483, 51] on div "Retry?" at bounding box center [281, 52] width 405 height 10
click at [273, 63] on div "the Quiz" at bounding box center [281, 64] width 24 height 8
click at [277, 63] on div "the Quiz" at bounding box center [281, 64] width 24 height 8
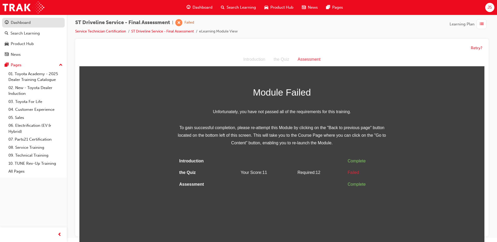
click at [22, 26] on link "Dashboard" at bounding box center [33, 23] width 63 height 10
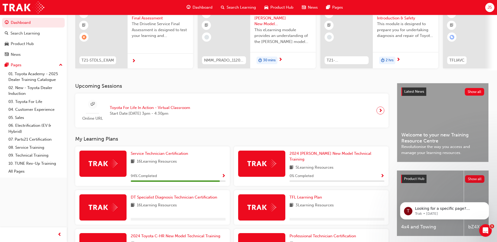
scroll to position [52, 0]
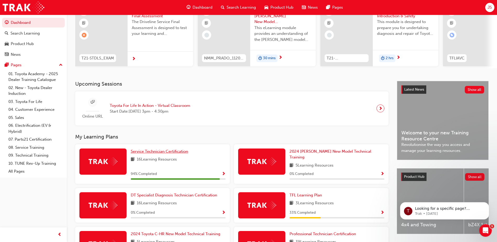
click at [142, 152] on span "Service Technician Certification" at bounding box center [159, 151] width 57 height 5
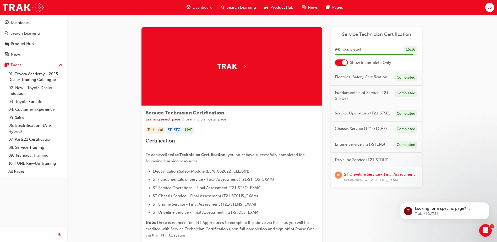
click at [374, 175] on link "ST Driveline Service - Final Assessment" at bounding box center [379, 174] width 71 height 5
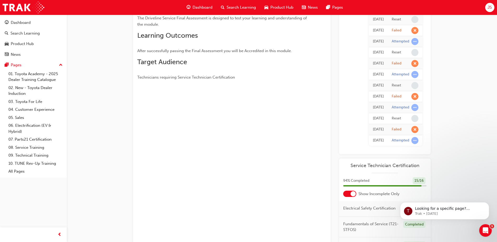
scroll to position [79, 0]
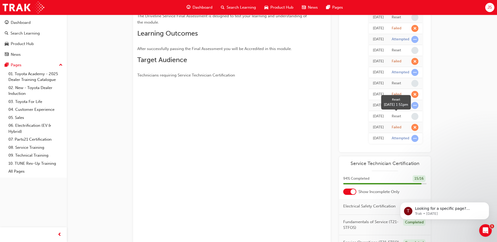
click at [415, 116] on span "learningRecordVerb_NONE-icon" at bounding box center [414, 116] width 7 height 7
click at [415, 129] on span "learningRecordVerb_FAIL-icon" at bounding box center [414, 127] width 7 height 7
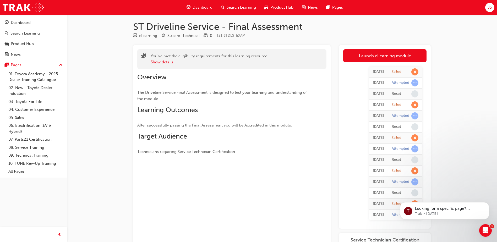
scroll to position [0, 0]
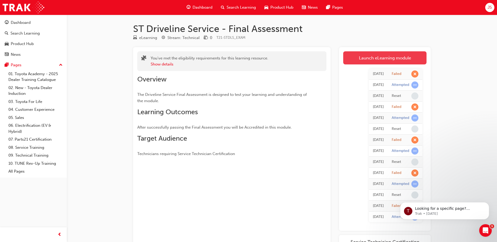
click at [374, 57] on link "Launch eLearning module" at bounding box center [384, 57] width 83 height 13
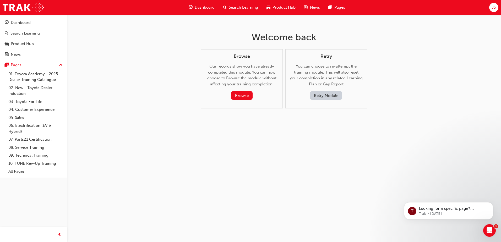
click at [331, 94] on button "Retry Module" at bounding box center [326, 95] width 32 height 9
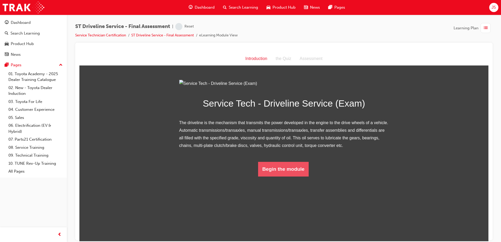
click at [283, 176] on button "Begin the module" at bounding box center [283, 169] width 51 height 15
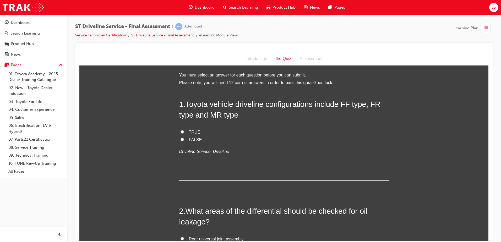
click at [191, 132] on span "TRUE" at bounding box center [195, 132] width 12 height 4
click at [184, 132] on input "TRUE" at bounding box center [181, 131] width 3 height 3
radio input "true"
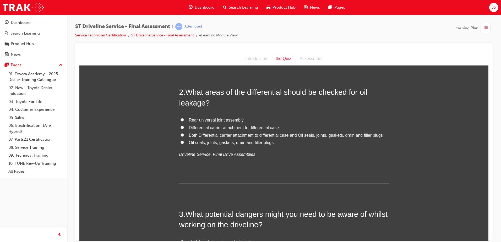
scroll to position [131, 0]
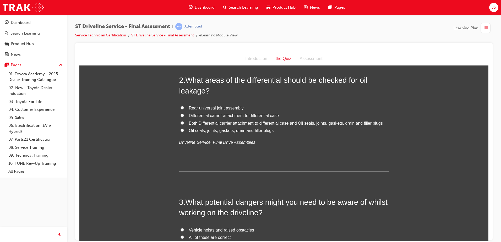
click at [329, 124] on span "Both Differential carrier attachment to differential case and Oil seals, joints…" at bounding box center [286, 123] width 194 height 4
click at [184, 124] on input "Both Differential carrier attachment to differential case and Oil seals, joints…" at bounding box center [181, 122] width 3 height 3
radio input "true"
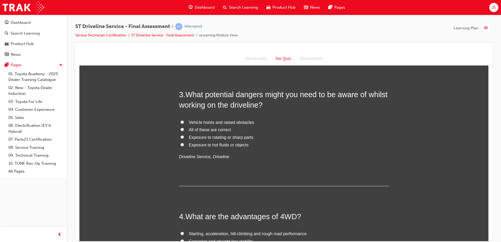
scroll to position [236, 0]
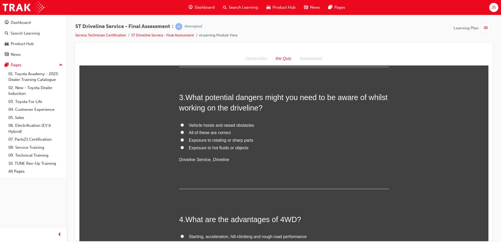
click at [220, 134] on span "All of these are correct" at bounding box center [210, 132] width 42 height 4
click at [184, 134] on input "All of these are correct" at bounding box center [181, 131] width 3 height 3
radio input "true"
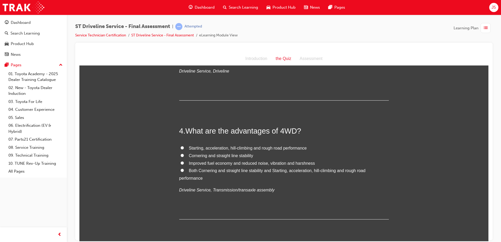
scroll to position [341, 0]
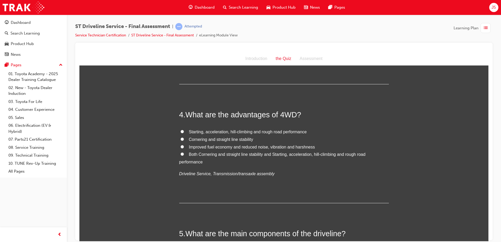
click at [204, 155] on span "Both Cornering and straight line stability and Starting, acceleration, hill-cli…" at bounding box center [272, 158] width 186 height 12
click at [184, 155] on input "Both Cornering and straight line stability and Starting, acceleration, hill-cli…" at bounding box center [181, 153] width 3 height 3
radio input "true"
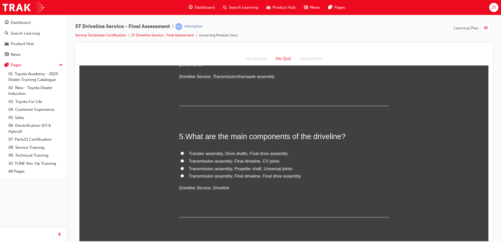
scroll to position [472, 0]
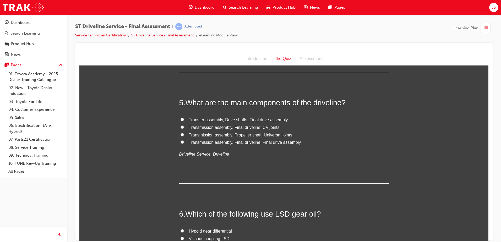
click at [255, 143] on span "Transmission assembly, Final driveline, Final drive assembly" at bounding box center [245, 142] width 112 height 4
click at [184, 143] on input "Transmission assembly, Final driveline, Final drive assembly" at bounding box center [181, 141] width 3 height 3
radio input "true"
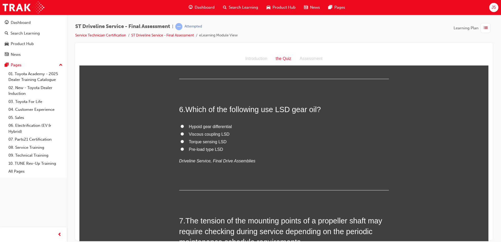
scroll to position [576, 0]
click at [206, 134] on span "Viscous coupling LSD" at bounding box center [209, 134] width 41 height 4
click at [184, 134] on input "Viscous coupling LSD" at bounding box center [181, 133] width 3 height 3
radio input "true"
click at [209, 151] on span "Pre-load type LSD" at bounding box center [206, 149] width 34 height 4
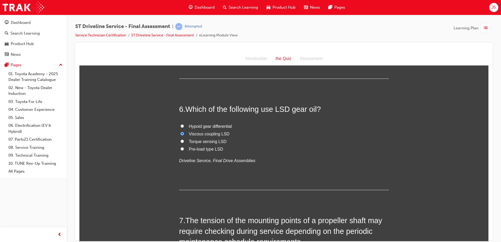
click at [184, 150] on input "Pre-load type LSD" at bounding box center [181, 148] width 3 height 3
radio input "true"
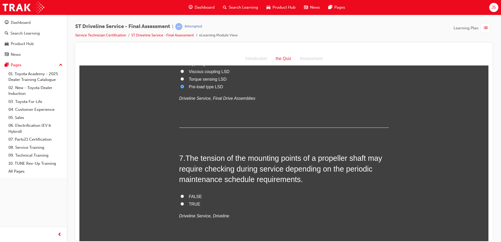
scroll to position [707, 0]
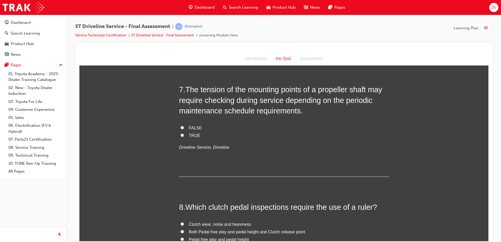
click at [180, 135] on input "TRUE" at bounding box center [181, 134] width 3 height 3
radio input "true"
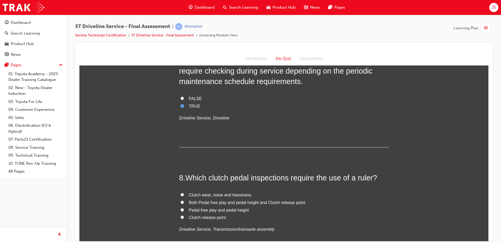
scroll to position [786, 0]
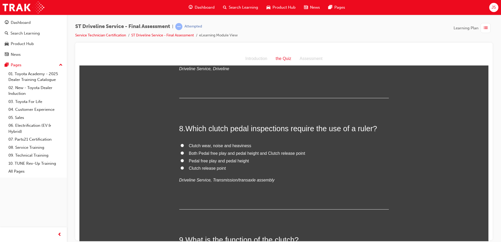
click at [209, 161] on span "Pedal free play and pedal height" at bounding box center [219, 160] width 60 height 4
click at [184, 161] on input "Pedal free play and pedal height" at bounding box center [181, 160] width 3 height 3
radio input "true"
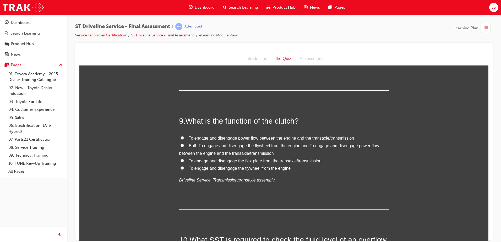
scroll to position [917, 0]
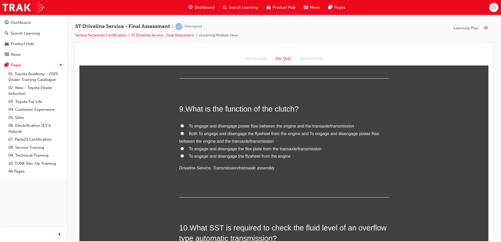
click at [300, 125] on span "To engage and disengage power flow between the engine and the transaxle/transmi…" at bounding box center [271, 126] width 165 height 4
click at [184, 125] on input "To engage and disengage power flow between the engine and the transaxle/transmi…" at bounding box center [181, 125] width 3 height 3
radio input "true"
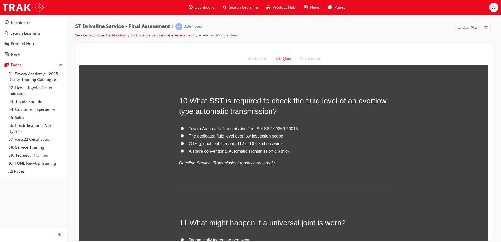
scroll to position [1048, 0]
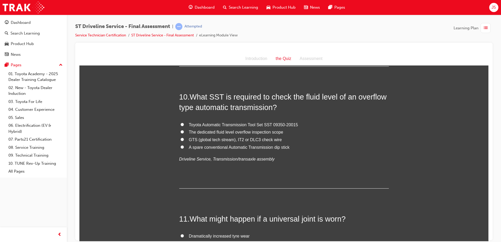
click at [254, 140] on span "GTS (global tech stream), IT2 or DLC3 check wire" at bounding box center [235, 139] width 93 height 4
click at [184, 140] on input "GTS (global tech stream), IT2 or DLC3 check wire" at bounding box center [181, 139] width 3 height 3
radio input "true"
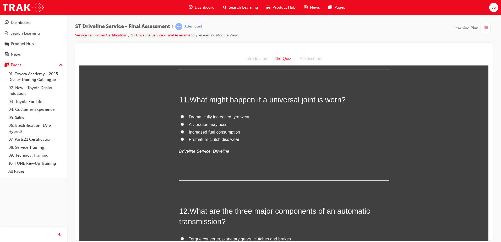
scroll to position [1179, 0]
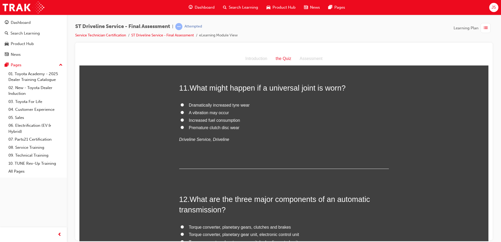
click at [212, 112] on span "A vibration may occur" at bounding box center [209, 112] width 40 height 4
click at [184, 112] on input "A vibration may occur" at bounding box center [181, 112] width 3 height 3
radio input "true"
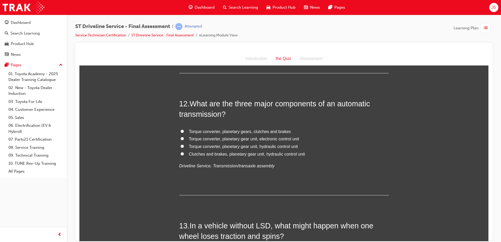
scroll to position [1284, 0]
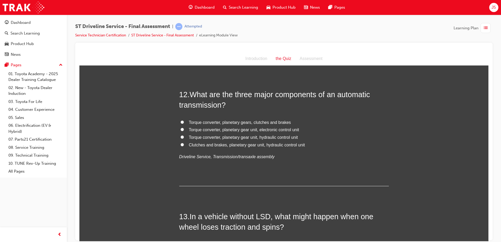
click at [248, 121] on span "Torque converter, planetary gears, clutches and brakes" at bounding box center [240, 122] width 102 height 4
click at [184, 121] on input "Torque converter, planetary gears, clutches and brakes" at bounding box center [181, 121] width 3 height 3
radio input "true"
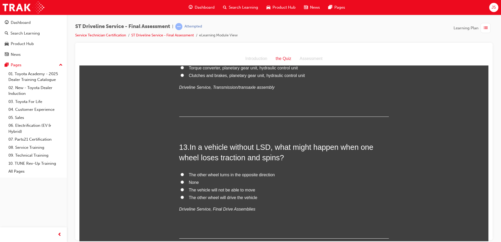
scroll to position [1388, 0]
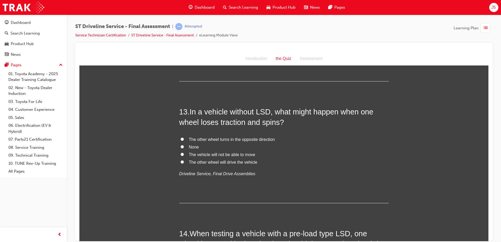
click at [218, 154] on span "The vehicle will not be able to move" at bounding box center [222, 154] width 66 height 4
click at [184, 154] on input "The vehicle will not be able to move" at bounding box center [181, 153] width 3 height 3
radio input "true"
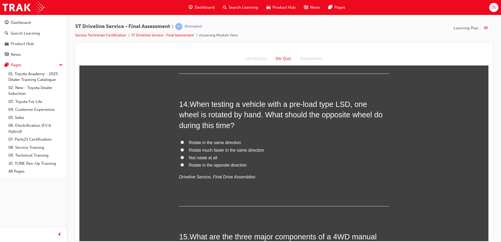
scroll to position [1519, 0]
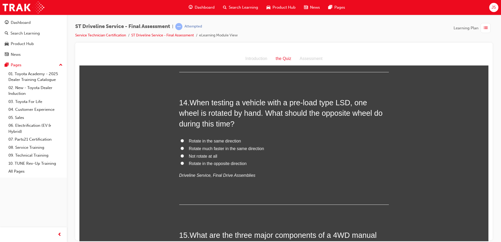
click at [221, 140] on span "Rotate in the same direction" at bounding box center [215, 141] width 52 height 4
click at [184, 140] on input "Rotate in the same direction" at bounding box center [181, 140] width 3 height 3
radio input "true"
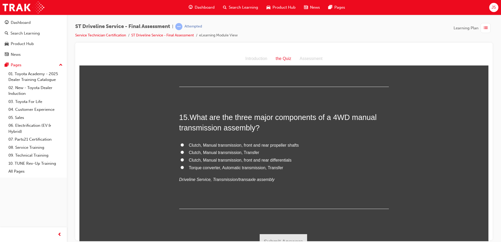
scroll to position [1645, 0]
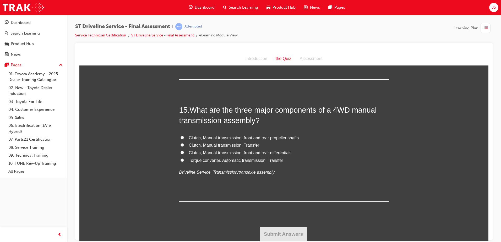
click at [237, 145] on span "Clutch, Manual transmission, Transfer" at bounding box center [224, 145] width 70 height 4
click at [184, 145] on input "Clutch, Manual transmission, Transfer" at bounding box center [181, 144] width 3 height 3
radio input "true"
click at [274, 227] on button "Submit Answers" at bounding box center [284, 234] width 48 height 15
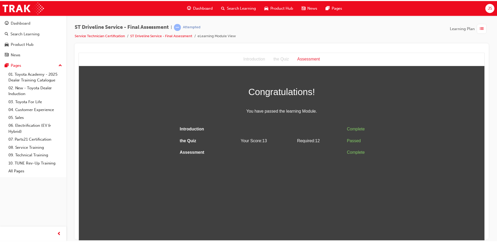
scroll to position [0, 0]
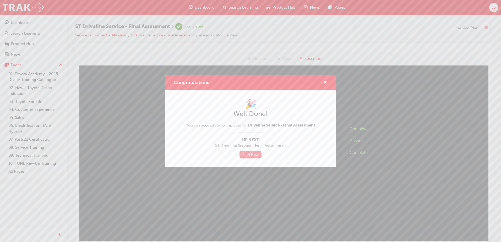
click at [256, 157] on link "Start Now" at bounding box center [250, 155] width 22 height 8
click at [324, 84] on span "cross-icon" at bounding box center [325, 82] width 4 height 5
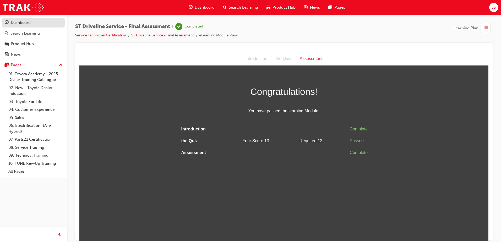
click at [30, 23] on div "Dashboard" at bounding box center [21, 23] width 20 height 6
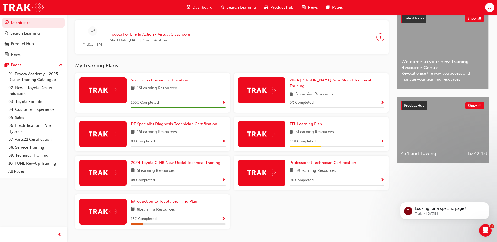
scroll to position [133, 0]
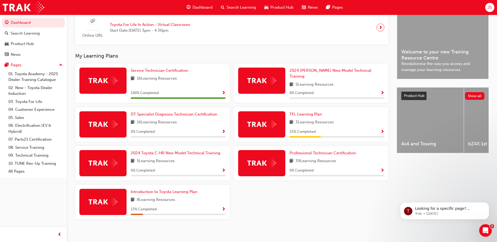
click at [154, 63] on div "My Learning Plans Service Technician Certification 16 Learning Resources 100 % …" at bounding box center [236, 138] width 322 height 170
click at [269, 44] on div "Online URL Toyota For Life In Action - Virtual Classroom Start Date: [DATE] 3pm…" at bounding box center [231, 27] width 313 height 34
click at [277, 7] on span "Product Hub" at bounding box center [281, 7] width 23 height 6
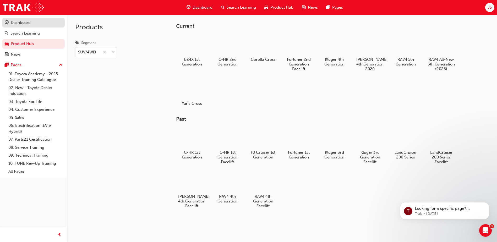
click at [27, 20] on div "Dashboard" at bounding box center [21, 23] width 20 height 6
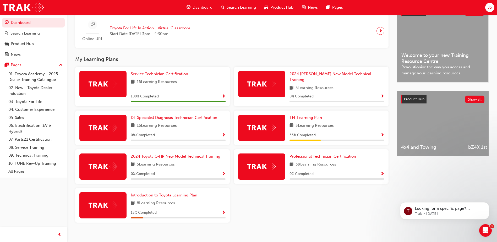
scroll to position [131, 0]
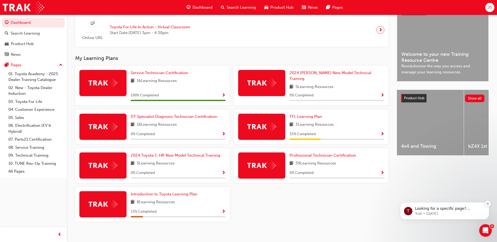
click at [487, 202] on button "Dismiss notification" at bounding box center [487, 203] width 7 height 7
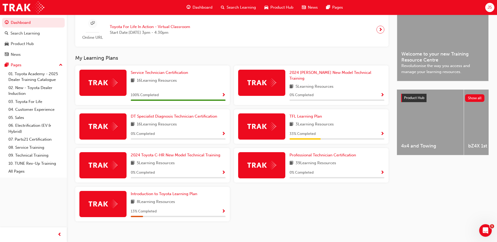
scroll to position [133, 0]
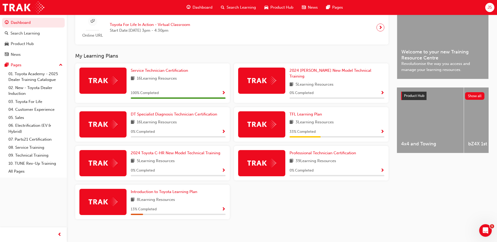
click at [174, 59] on h3 "My Learning Plans" at bounding box center [231, 56] width 313 height 6
click at [315, 112] on span "TFL Learning Plan" at bounding box center [305, 114] width 32 height 5
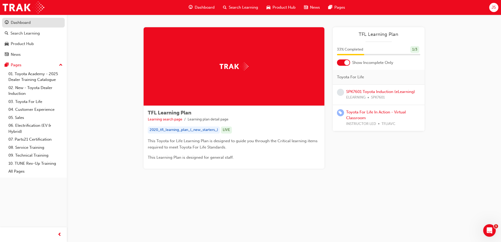
click at [18, 22] on div "Dashboard" at bounding box center [21, 23] width 20 height 6
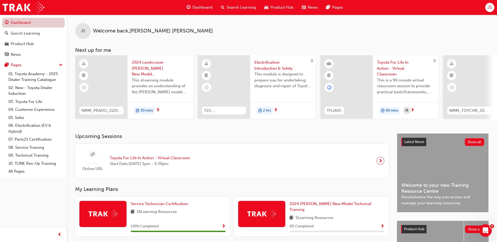
click at [19, 25] on link "Dashboard" at bounding box center [33, 23] width 63 height 10
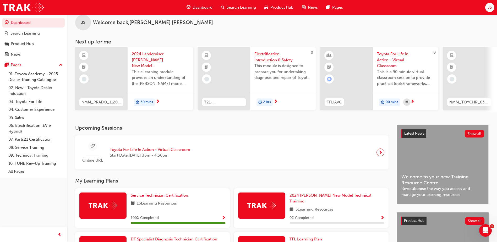
scroll to position [79, 0]
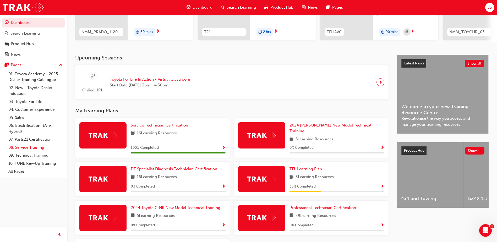
click at [28, 145] on link "08. Service Training" at bounding box center [35, 148] width 58 height 8
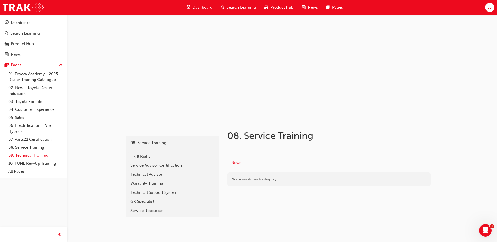
click at [26, 154] on link "09. Technical Training" at bounding box center [35, 155] width 58 height 8
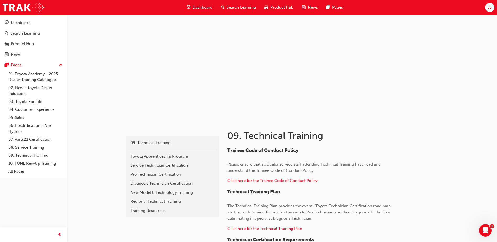
click at [205, 2] on div "Dashboard" at bounding box center [199, 7] width 34 height 11
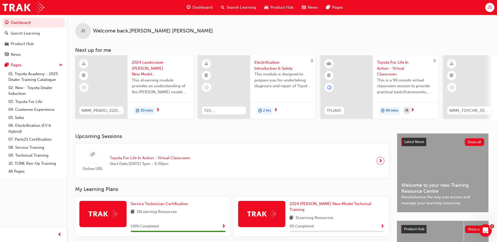
click at [489, 7] on span "JS" at bounding box center [489, 7] width 4 height 6
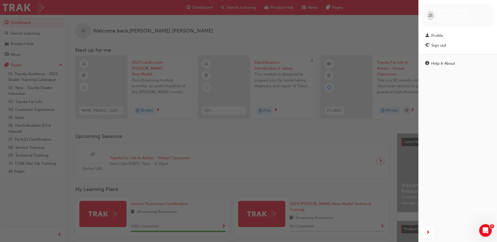
click at [322, 23] on div "button" at bounding box center [209, 121] width 418 height 242
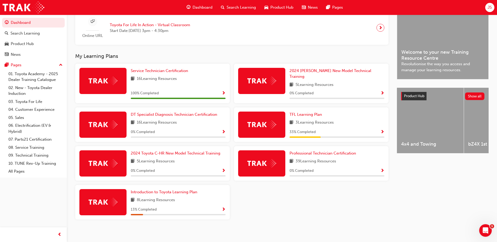
scroll to position [133, 0]
click at [24, 155] on link "09. Technical Training" at bounding box center [35, 155] width 58 height 8
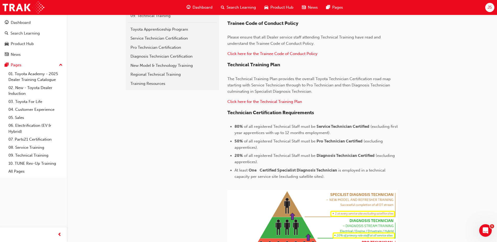
scroll to position [29, 0]
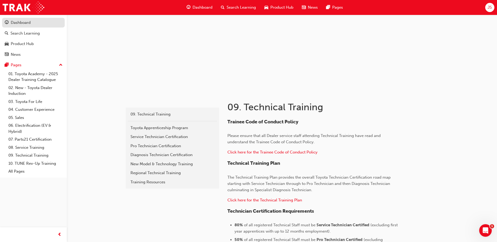
click at [16, 19] on link "Dashboard" at bounding box center [33, 23] width 63 height 10
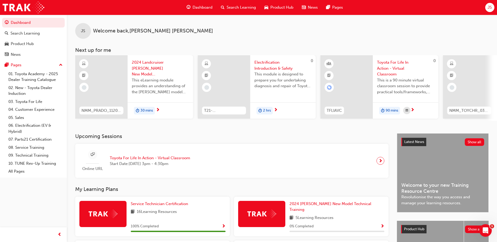
click at [233, 4] on div "Search Learning" at bounding box center [238, 7] width 43 height 11
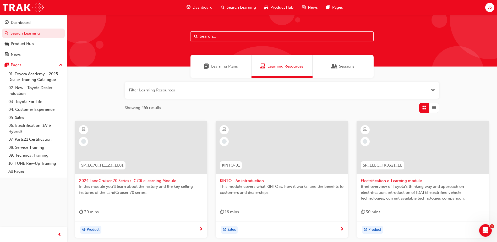
click at [219, 68] on span "Learning Plans" at bounding box center [224, 66] width 27 height 6
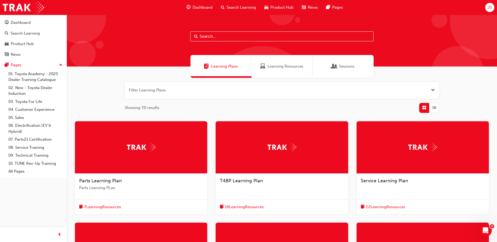
click at [216, 37] on input "text" at bounding box center [281, 36] width 183 height 10
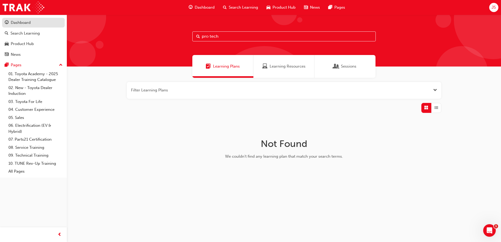
type input "pro tech"
click at [26, 24] on div "Dashboard" at bounding box center [21, 23] width 20 height 6
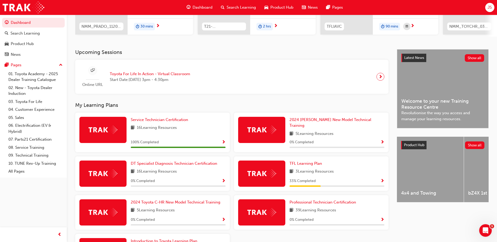
scroll to position [2, 0]
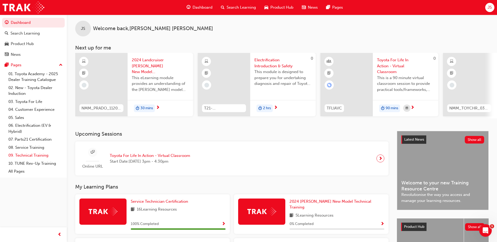
click at [25, 154] on link "09. Technical Training" at bounding box center [35, 155] width 58 height 8
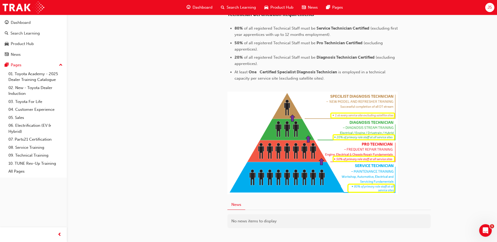
scroll to position [258, 0]
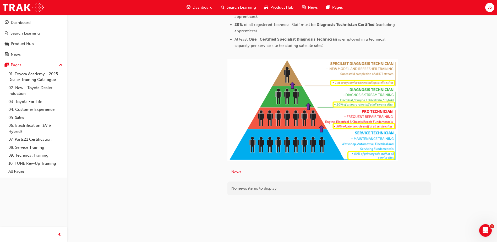
click at [350, 93] on img at bounding box center [312, 110] width 170 height 102
click at [351, 116] on img at bounding box center [312, 110] width 170 height 102
click at [293, 129] on img at bounding box center [312, 110] width 170 height 102
click at [11, 23] on div "Dashboard" at bounding box center [21, 23] width 20 height 6
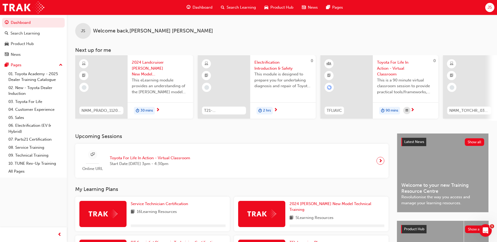
click at [218, 4] on div "Search Learning" at bounding box center [238, 7] width 43 height 11
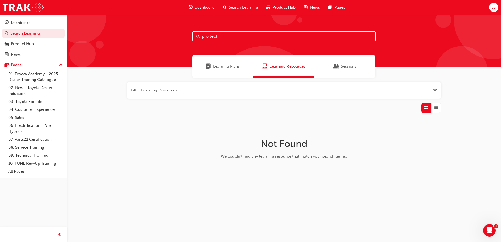
click at [223, 38] on input "pro tech" at bounding box center [283, 36] width 183 height 10
drag, startPoint x: 209, startPoint y: 37, endPoint x: 187, endPoint y: 41, distance: 21.9
click at [187, 41] on div "pro tech" at bounding box center [284, 41] width 434 height 52
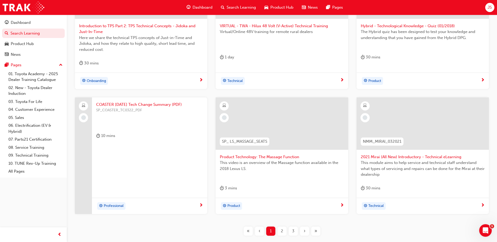
scroll to position [183, 0]
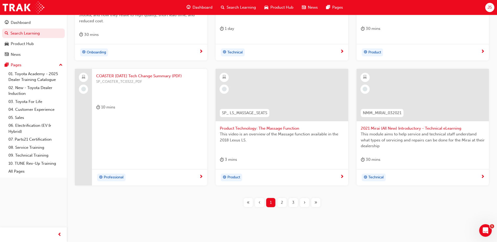
type input "tech"
click at [286, 200] on div "2" at bounding box center [281, 202] width 9 height 9
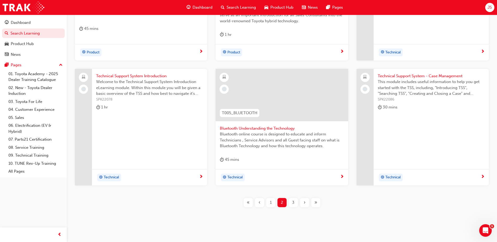
click at [292, 200] on span "3" at bounding box center [293, 203] width 2 height 6
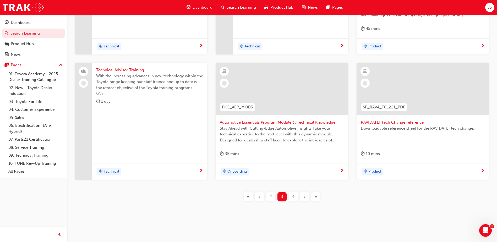
click at [256, 199] on div "‹" at bounding box center [259, 196] width 9 height 9
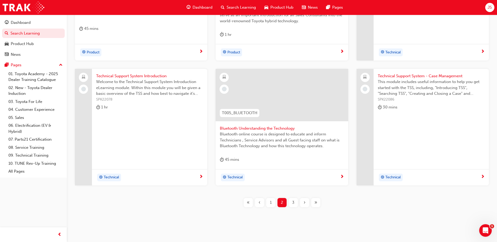
click at [270, 201] on span "1" at bounding box center [271, 203] width 2 height 6
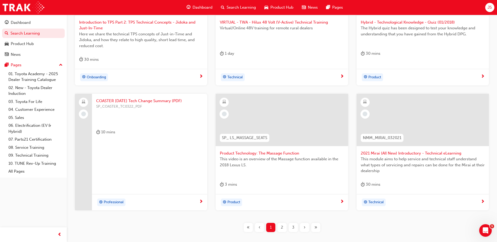
scroll to position [191, 0]
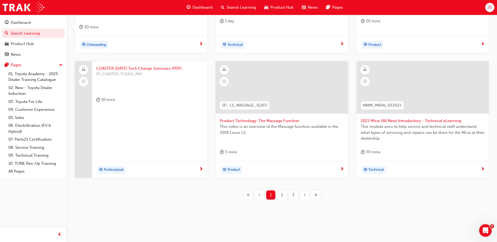
click at [283, 194] on div "2" at bounding box center [281, 194] width 9 height 9
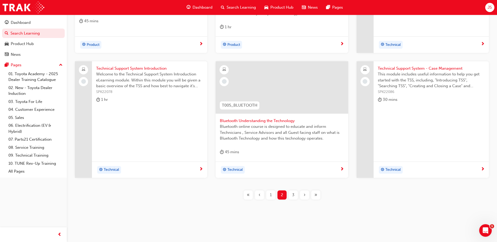
click at [259, 197] on span "‹" at bounding box center [260, 195] width 2 height 6
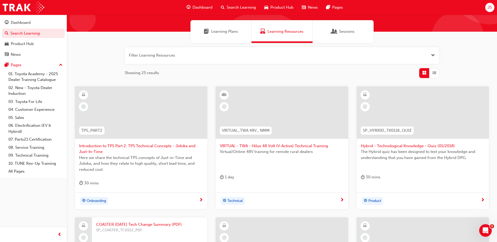
scroll to position [34, 0]
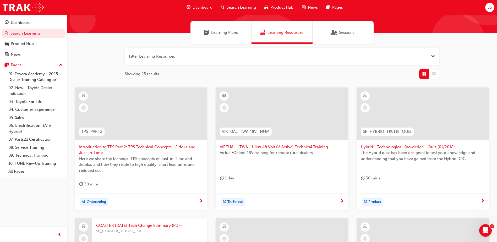
click at [154, 146] on span "Introduction to TPS Part 2: TPS Technical Concepts - Jidoka and Just-In-Time" at bounding box center [141, 150] width 124 height 12
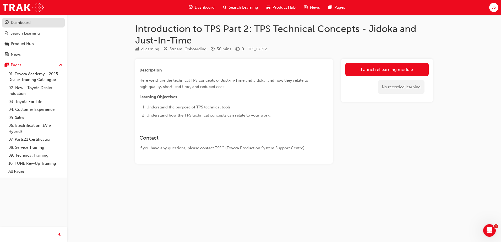
click at [9, 26] on div "Dashboard" at bounding box center [33, 22] width 57 height 7
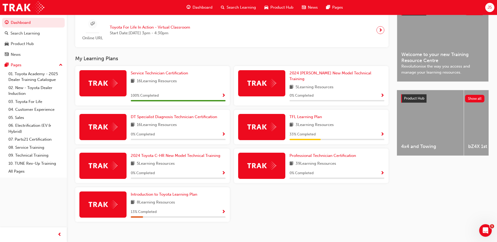
scroll to position [131, 0]
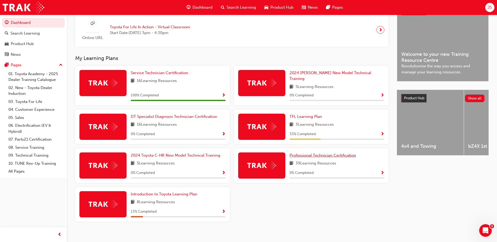
click at [302, 153] on span "Professional Technician Certification" at bounding box center [322, 155] width 67 height 5
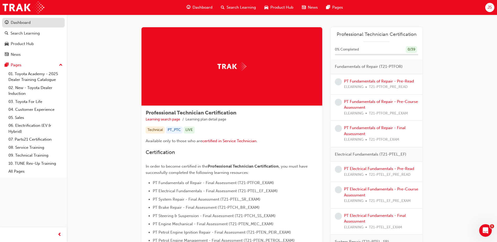
click at [18, 23] on div "Dashboard" at bounding box center [21, 23] width 20 height 6
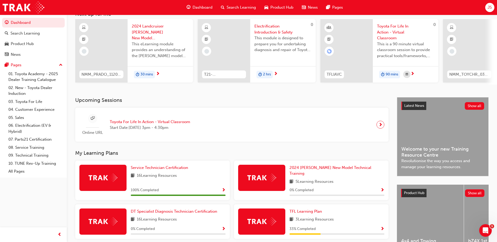
scroll to position [52, 0]
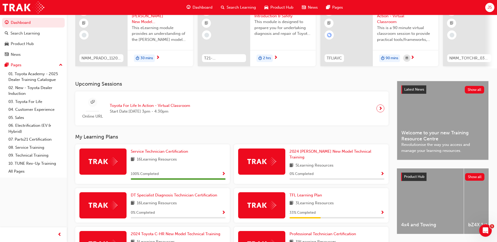
click at [175, 173] on div "100 % Completed" at bounding box center [178, 174] width 95 height 7
click at [173, 147] on div "Service Technician Certification 16 Learning Resources 100 % Completed" at bounding box center [152, 164] width 155 height 40
click at [174, 155] on link "Service Technician Certification" at bounding box center [160, 152] width 59 height 6
